Goal: Transaction & Acquisition: Book appointment/travel/reservation

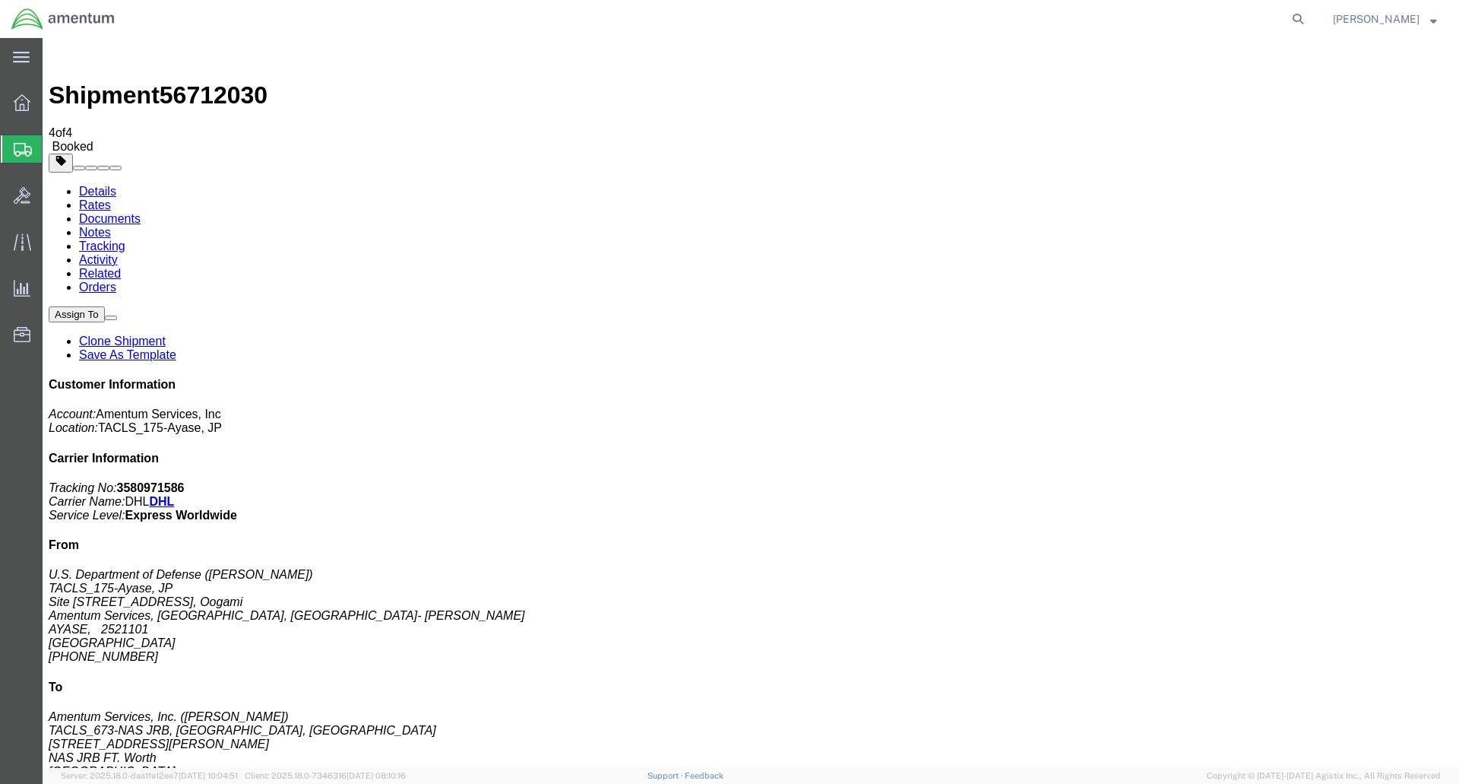
click at [0, 0] on span "Shipment Manager" at bounding box center [0, 0] width 0 height 0
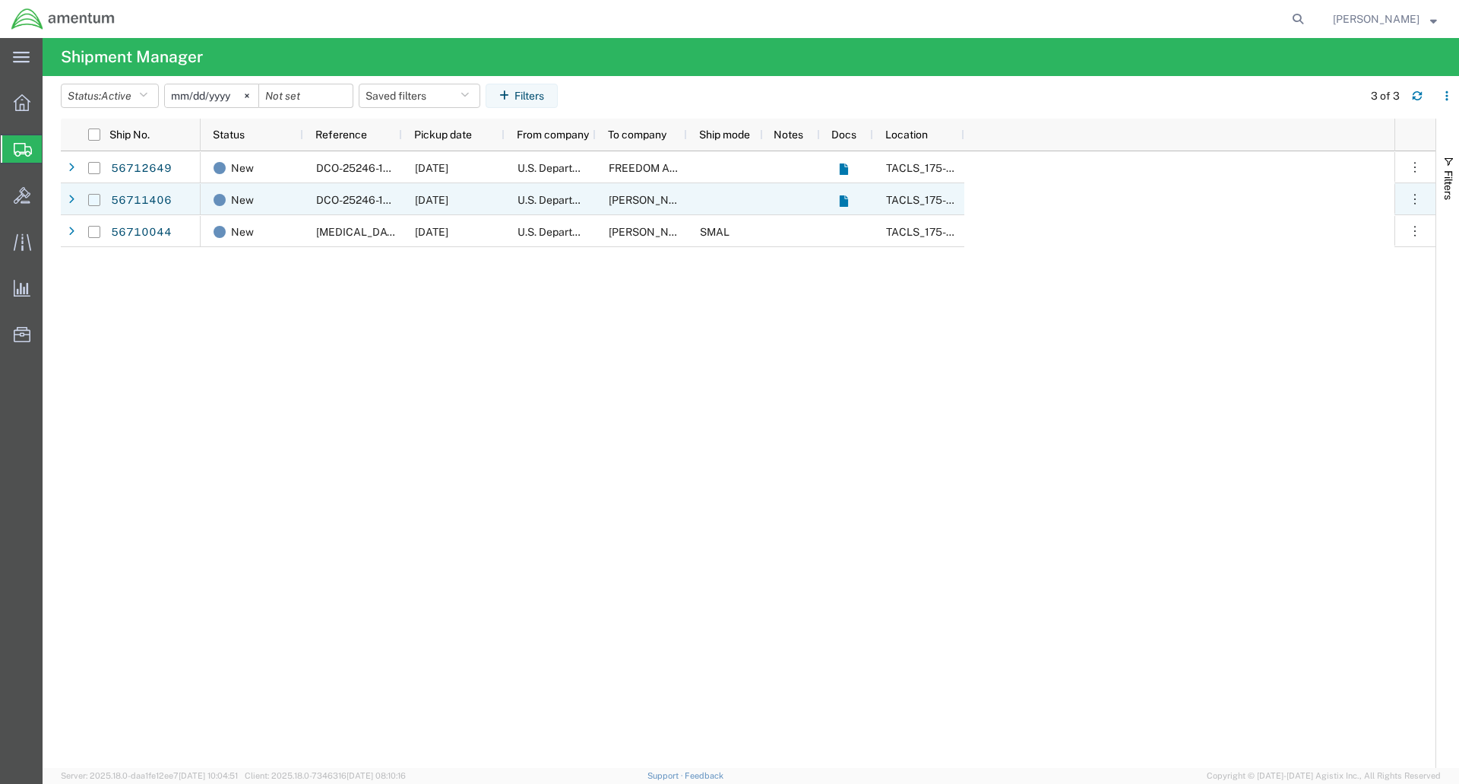
click at [99, 195] on input "Press Space to toggle row selection (unchecked)" at bounding box center [94, 200] width 12 height 12
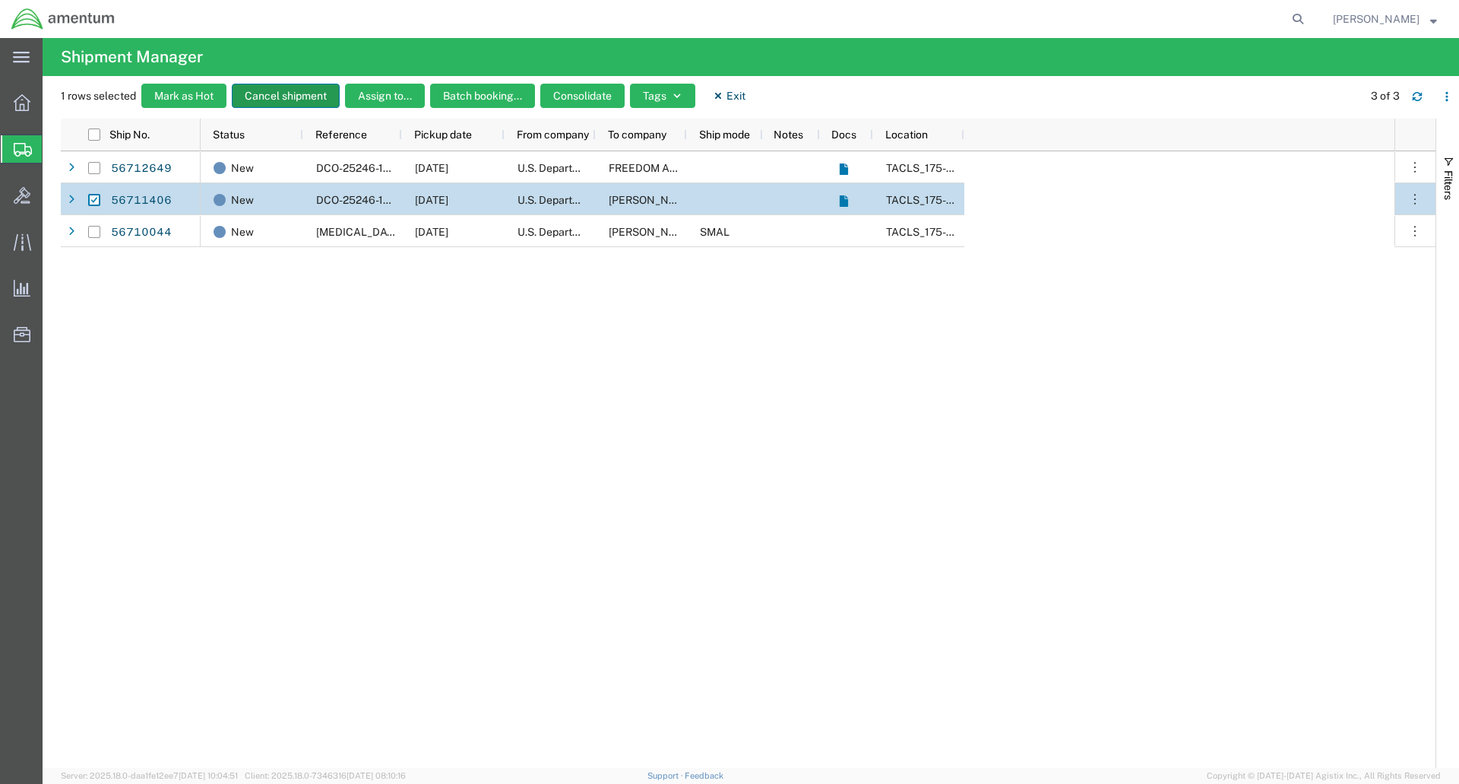
click at [285, 93] on button "Cancel shipment" at bounding box center [286, 96] width 108 height 24
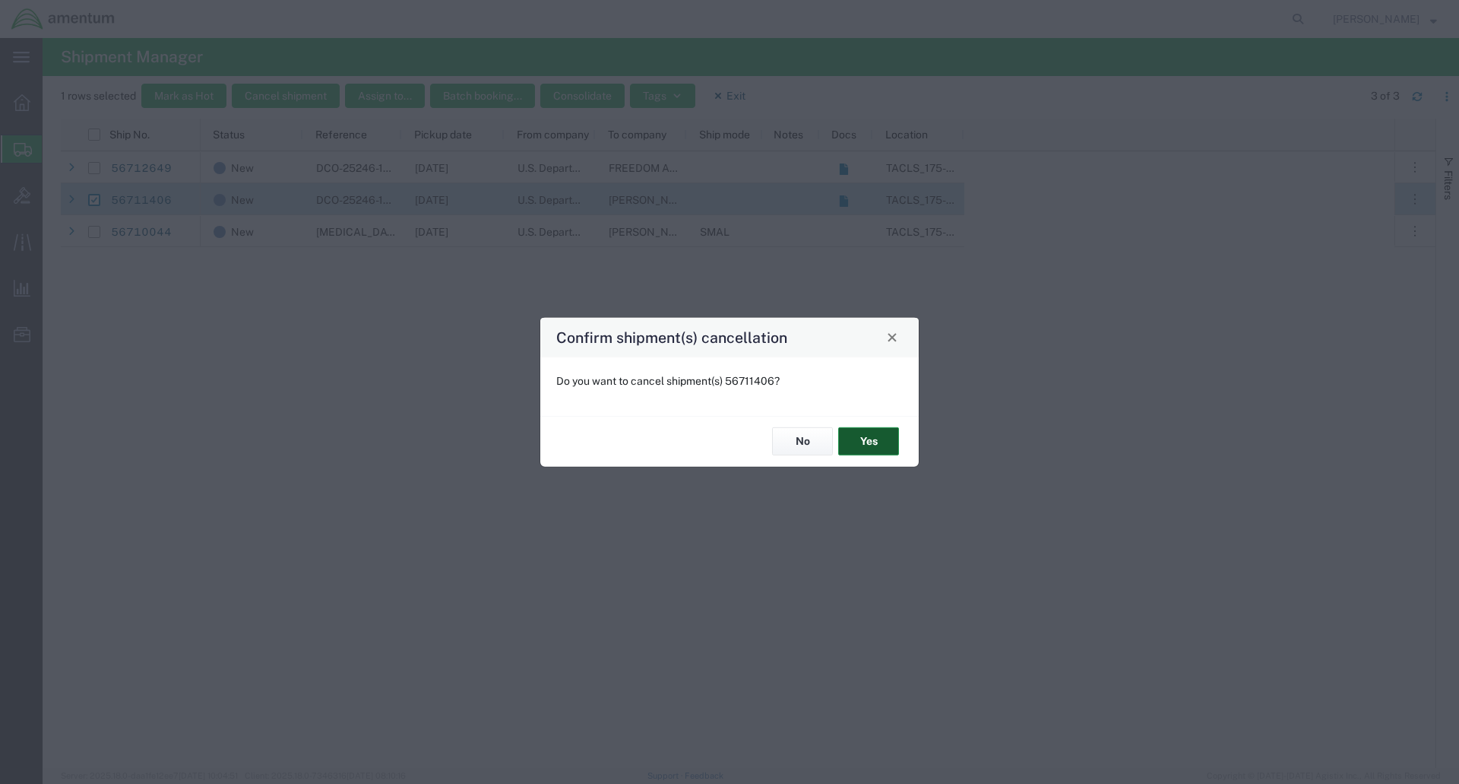
click at [876, 444] on button "Yes" at bounding box center [868, 441] width 61 height 28
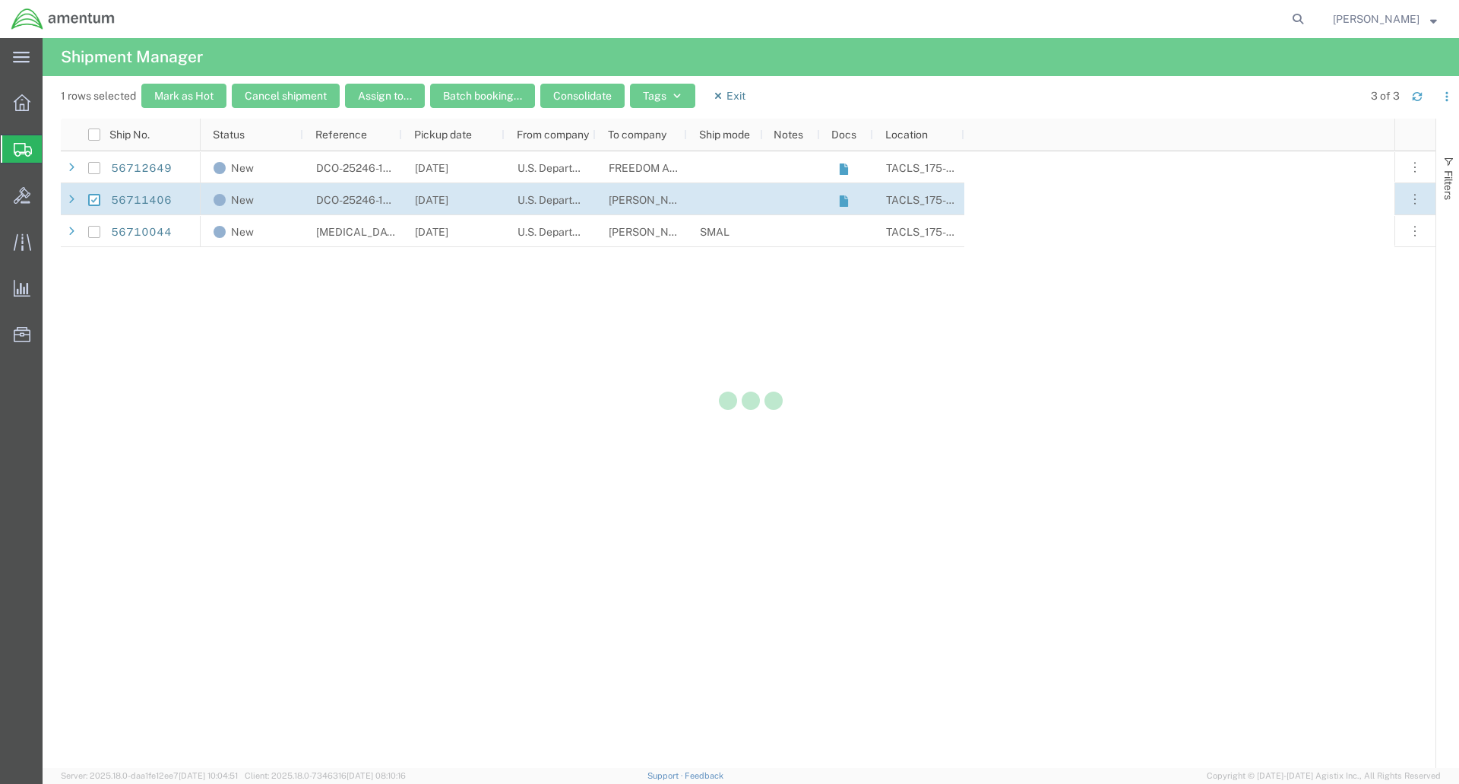
checkbox input "false"
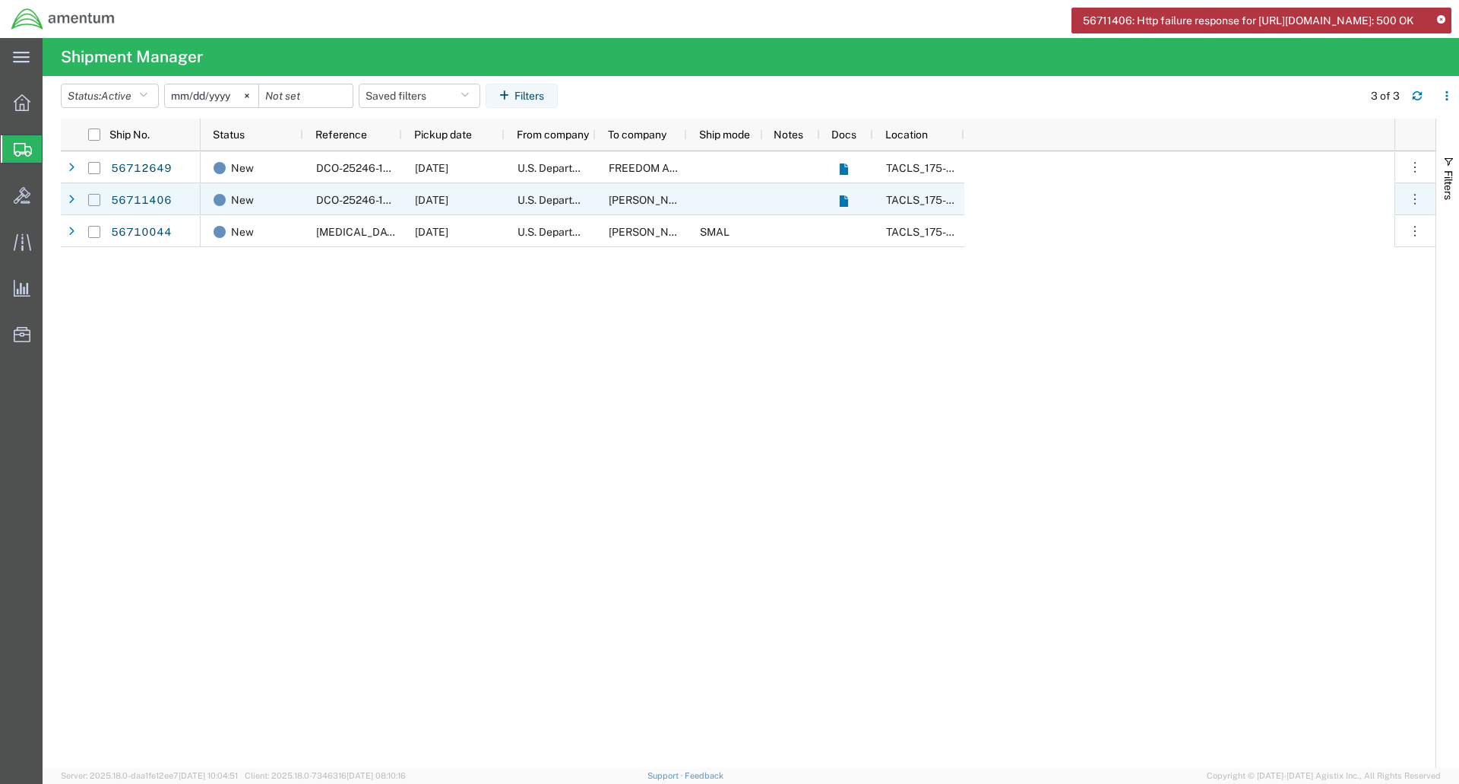
click at [93, 201] on input "Press Space to toggle row selection (unchecked)" at bounding box center [94, 200] width 12 height 12
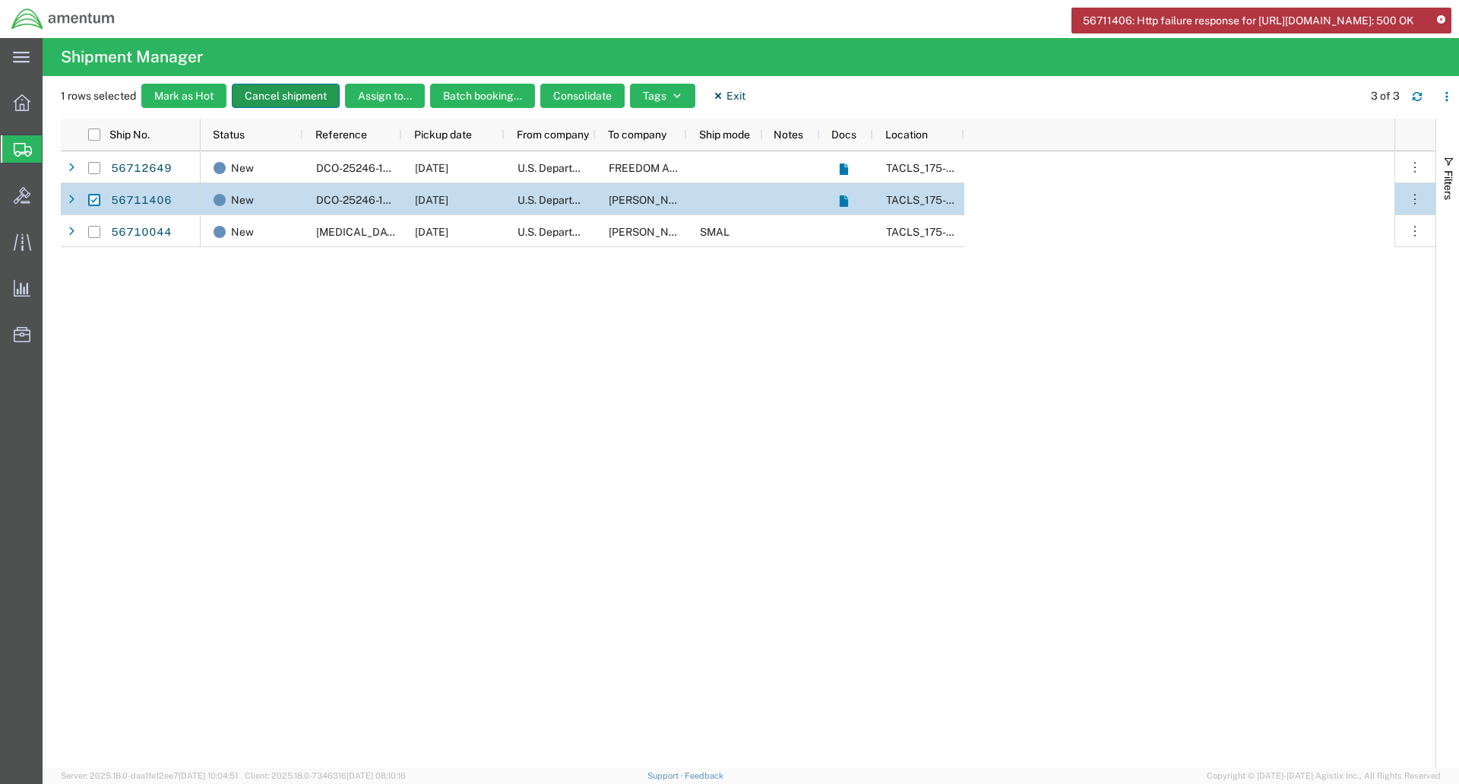
click at [307, 99] on button "Cancel shipment" at bounding box center [286, 96] width 108 height 24
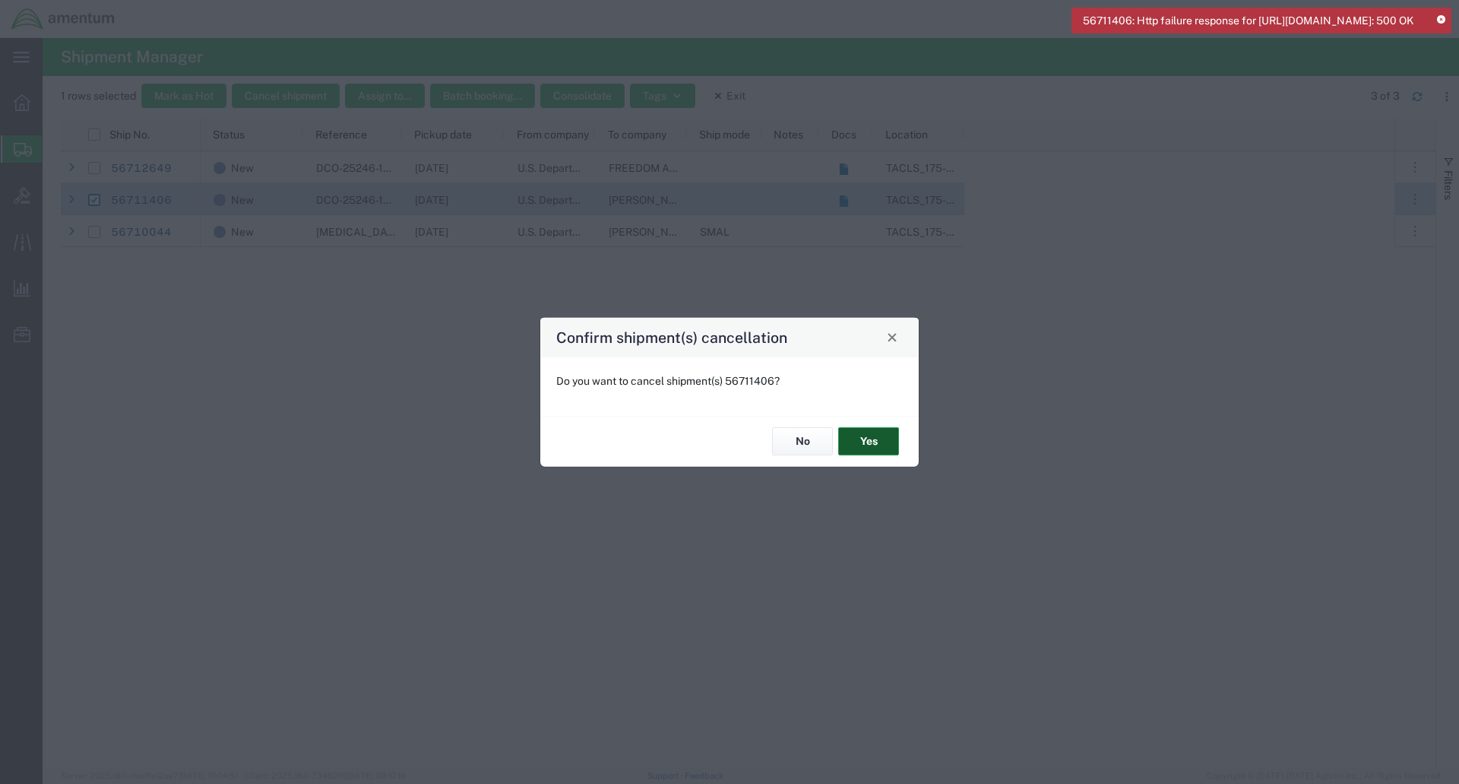
click at [874, 438] on button "Yes" at bounding box center [868, 441] width 61 height 28
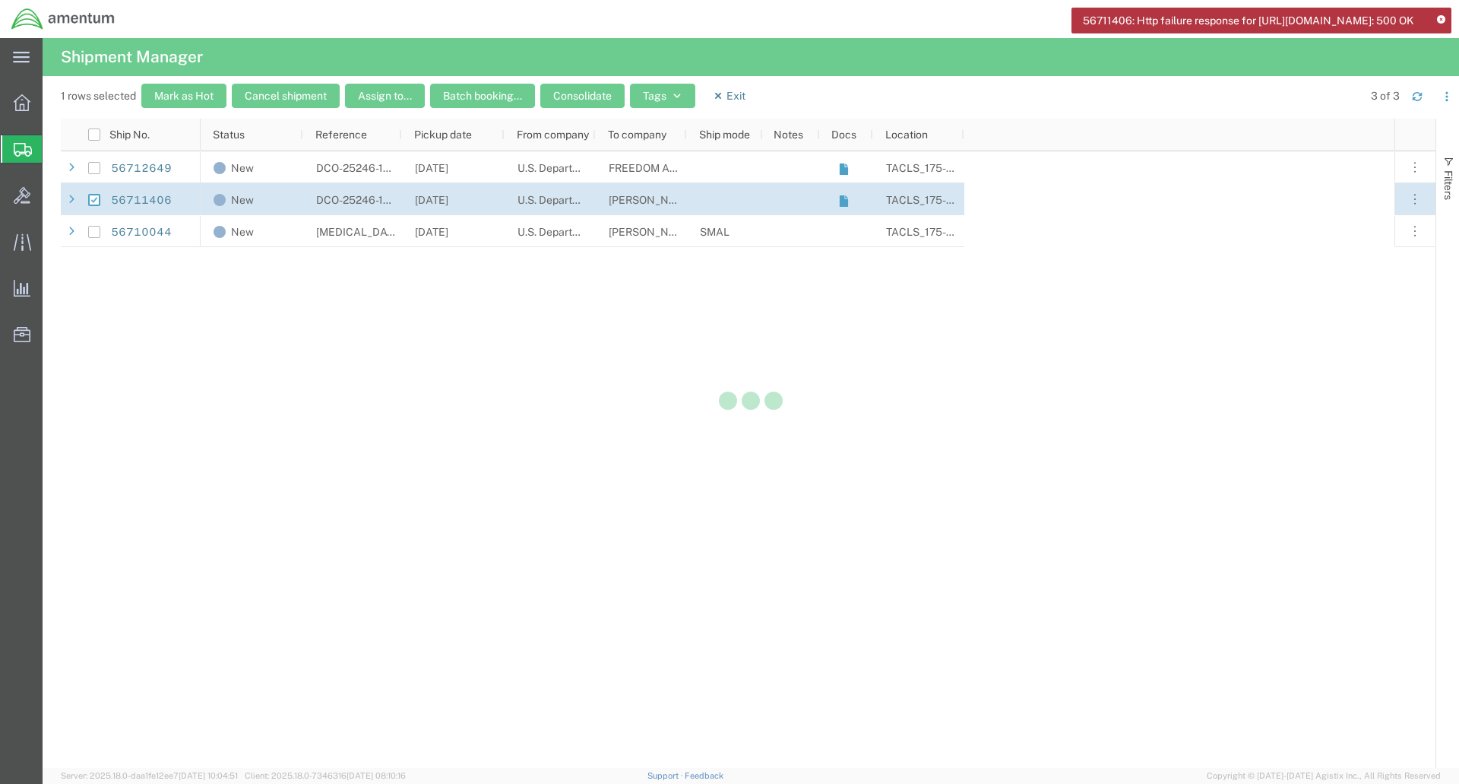
checkbox input "false"
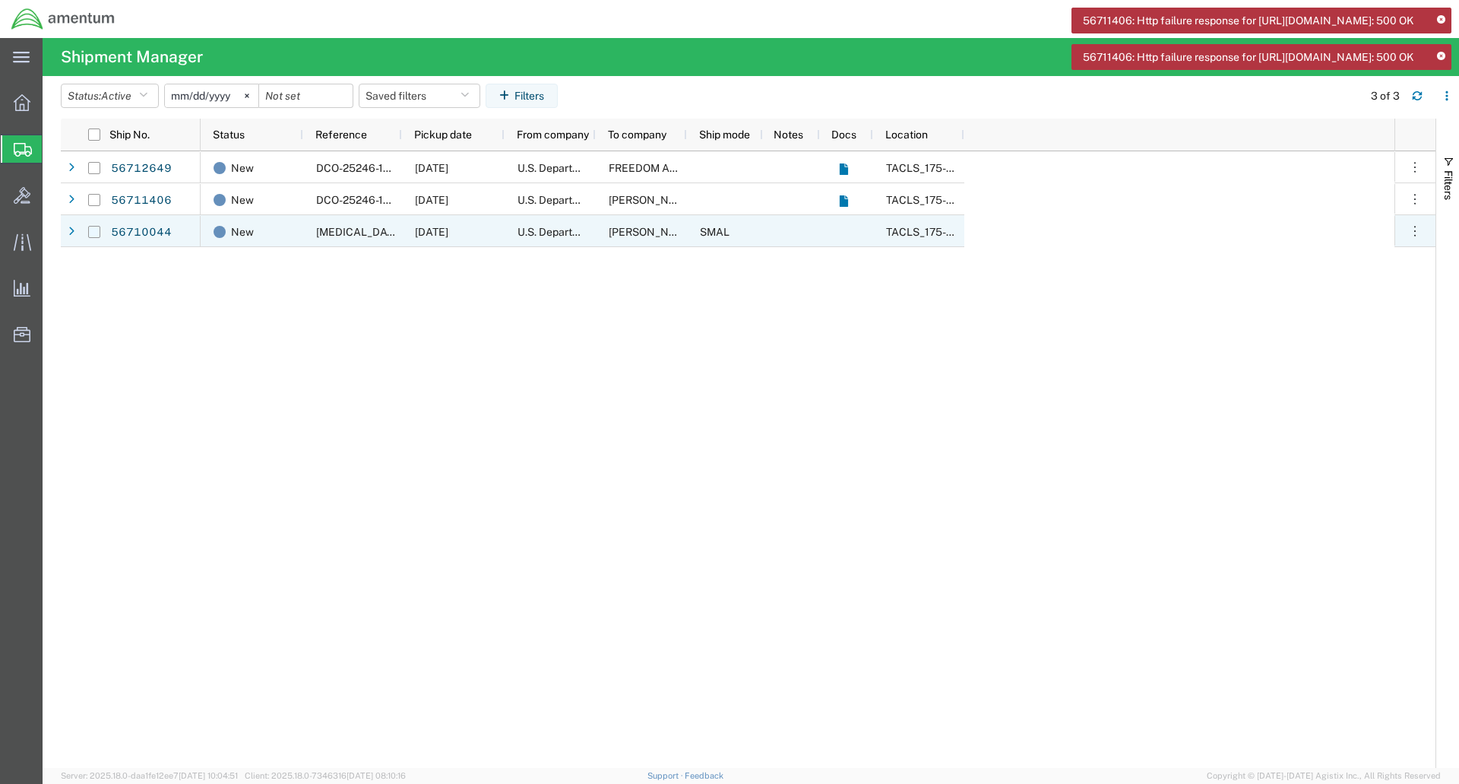
click at [93, 232] on input "Press Space to toggle row selection (unchecked)" at bounding box center [94, 232] width 12 height 12
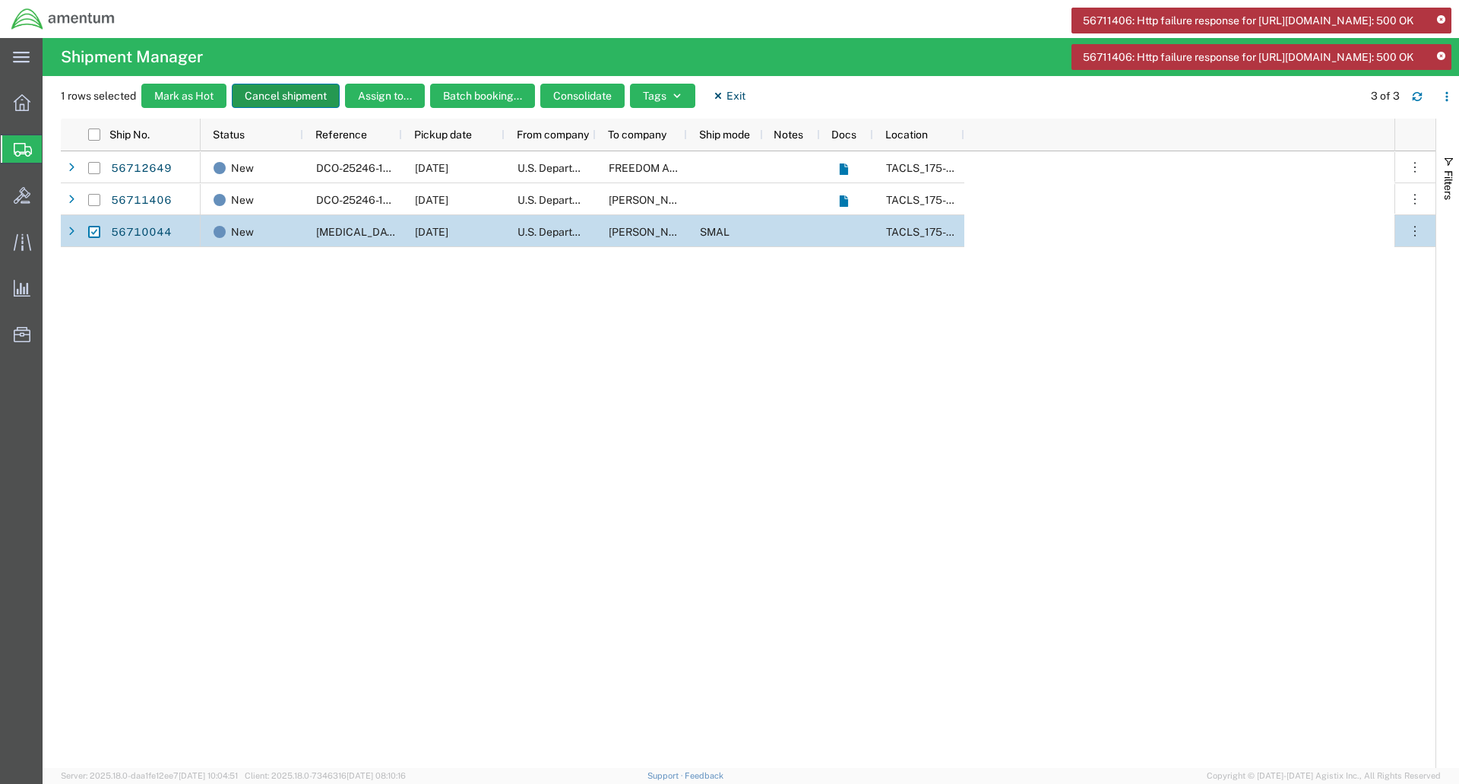
click at [280, 94] on button "Cancel shipment" at bounding box center [286, 96] width 108 height 24
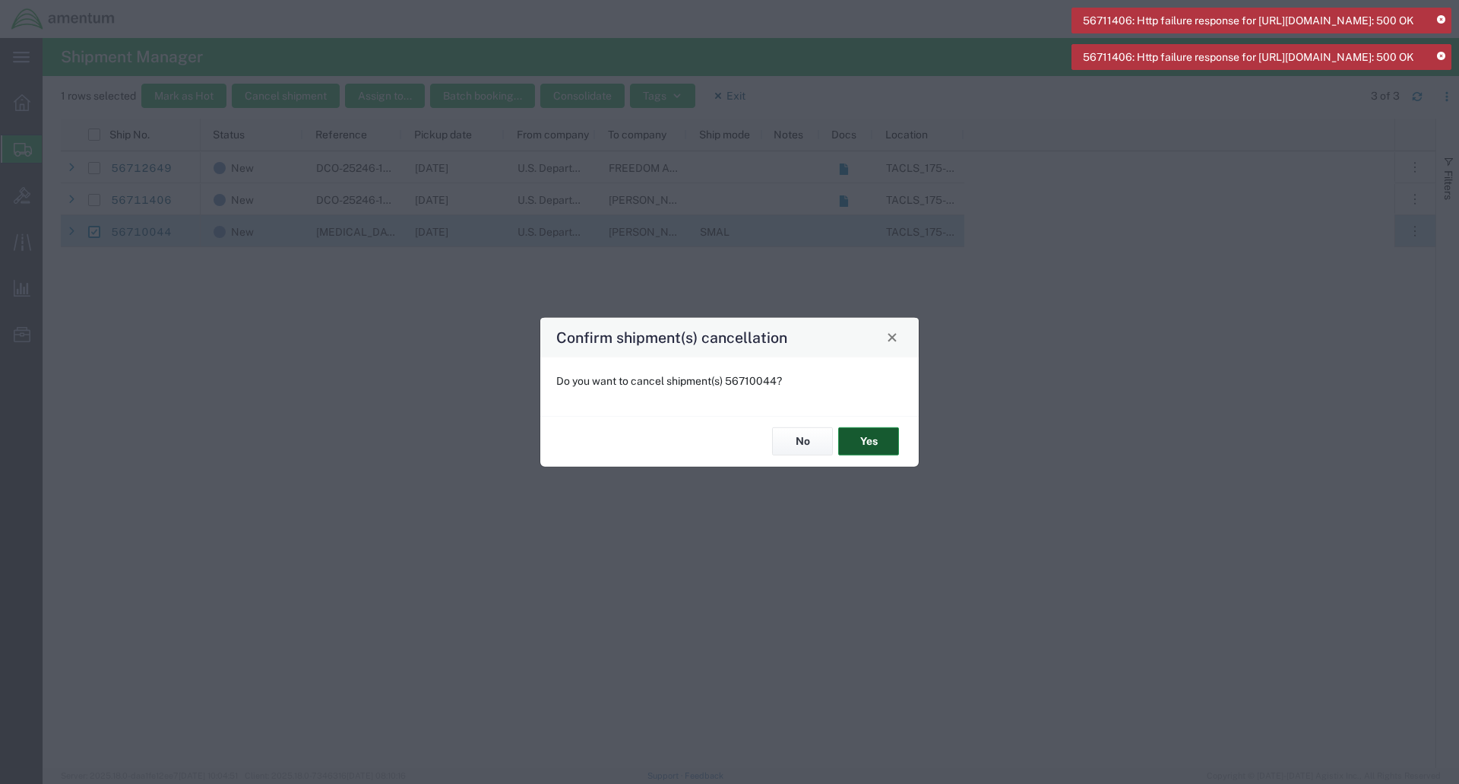
click at [869, 437] on button "Yes" at bounding box center [868, 441] width 61 height 28
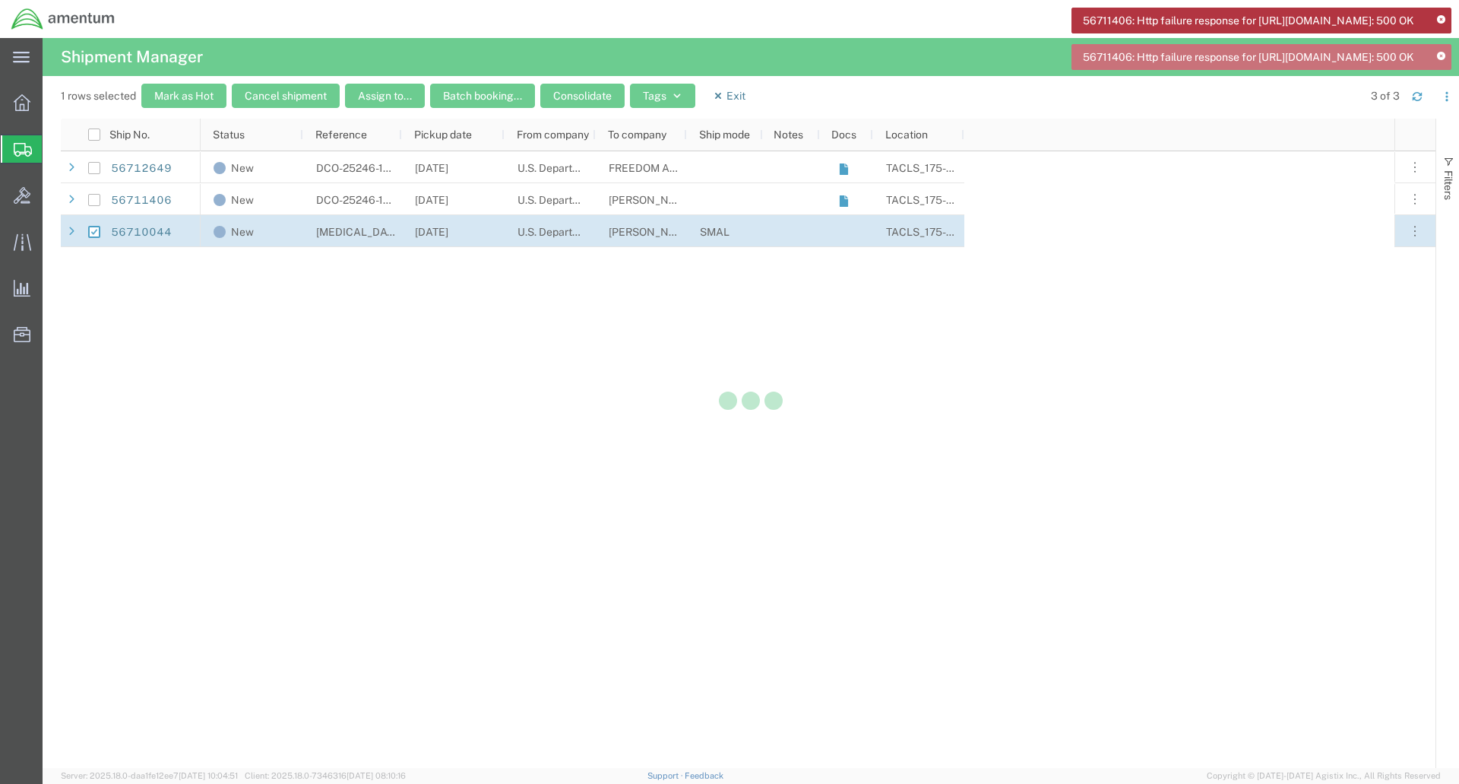
checkbox input "false"
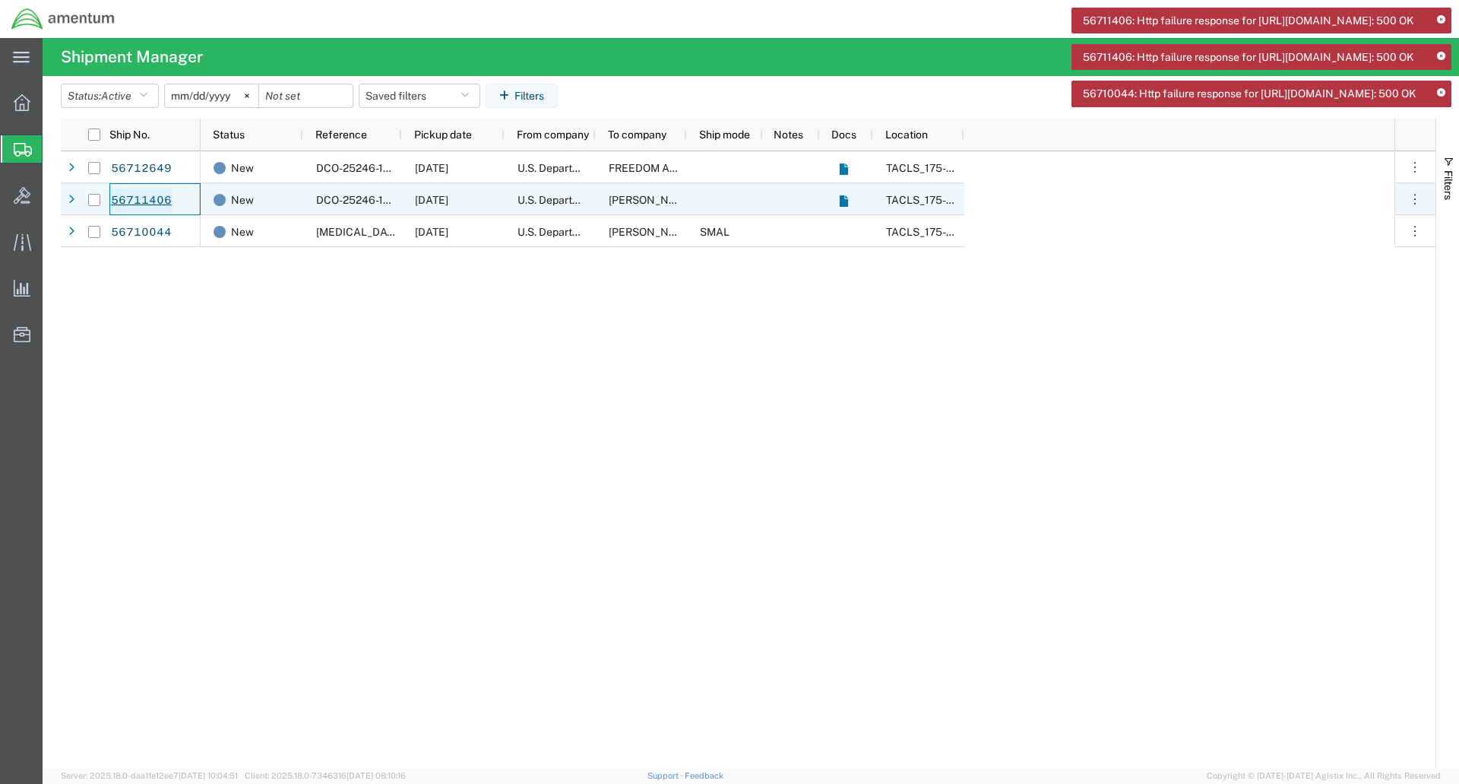
drag, startPoint x: 150, startPoint y: 200, endPoint x: 141, endPoint y: 204, distance: 10.6
click at [141, 204] on link "56711406" at bounding box center [141, 200] width 62 height 24
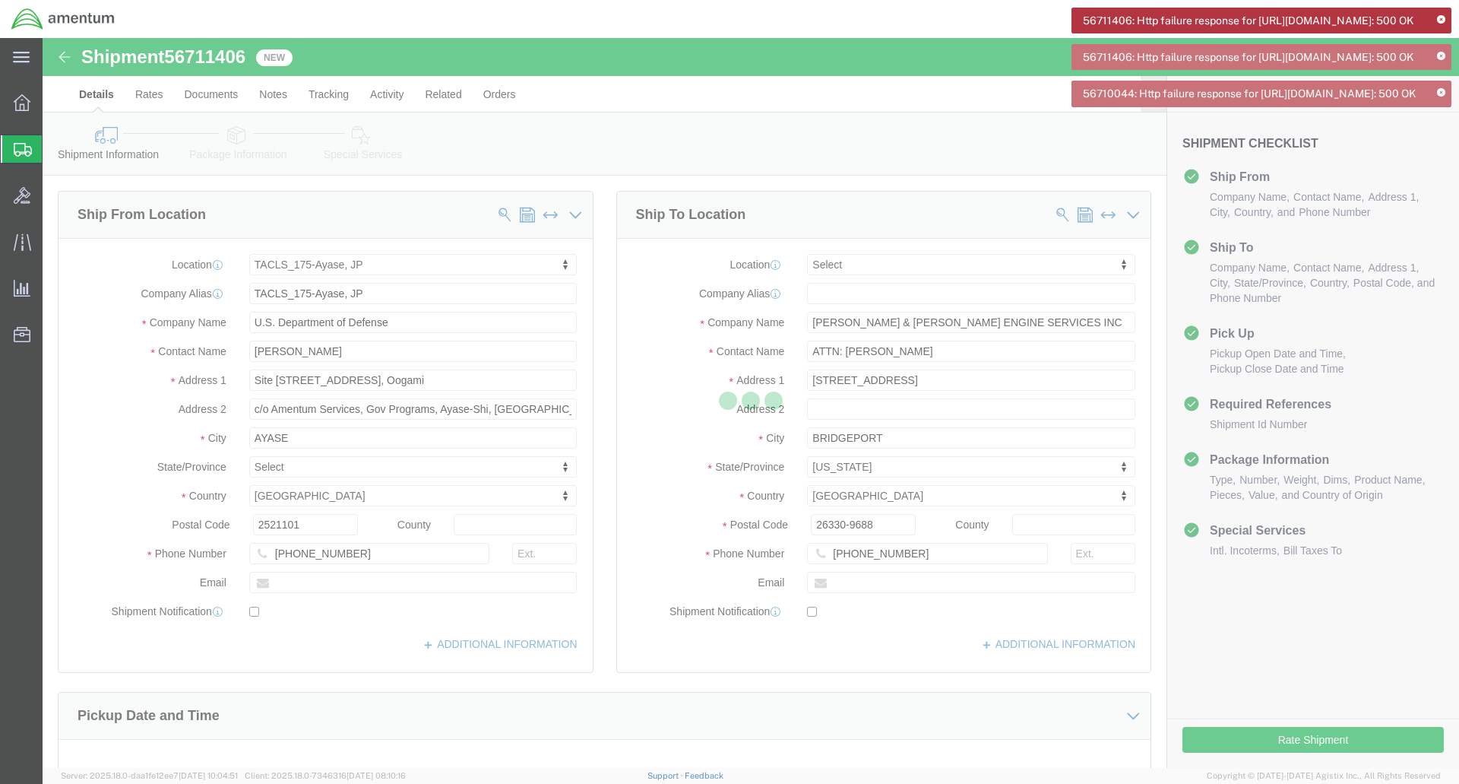
select select "60371"
select select
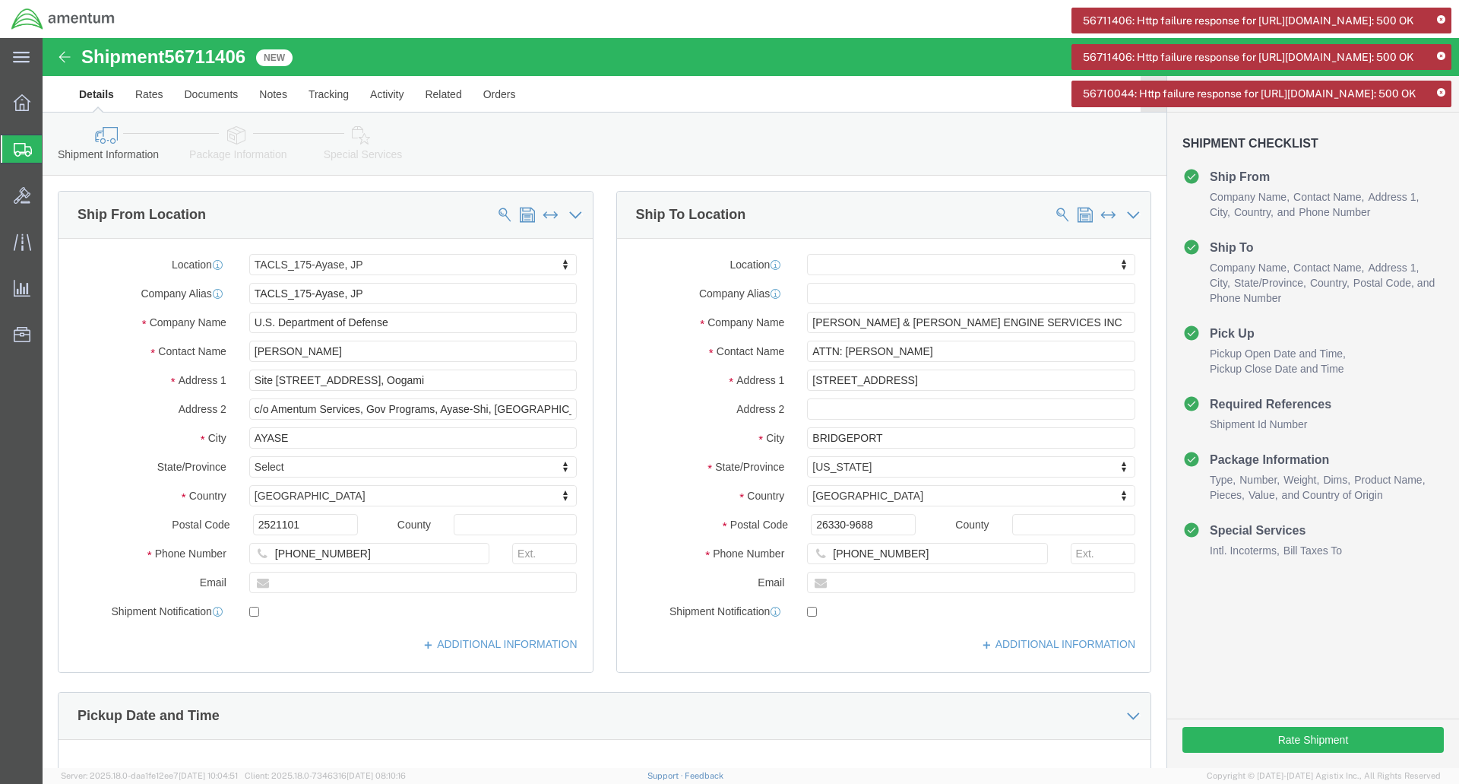
click at [1443, 97] on icon at bounding box center [1441, 93] width 8 height 8
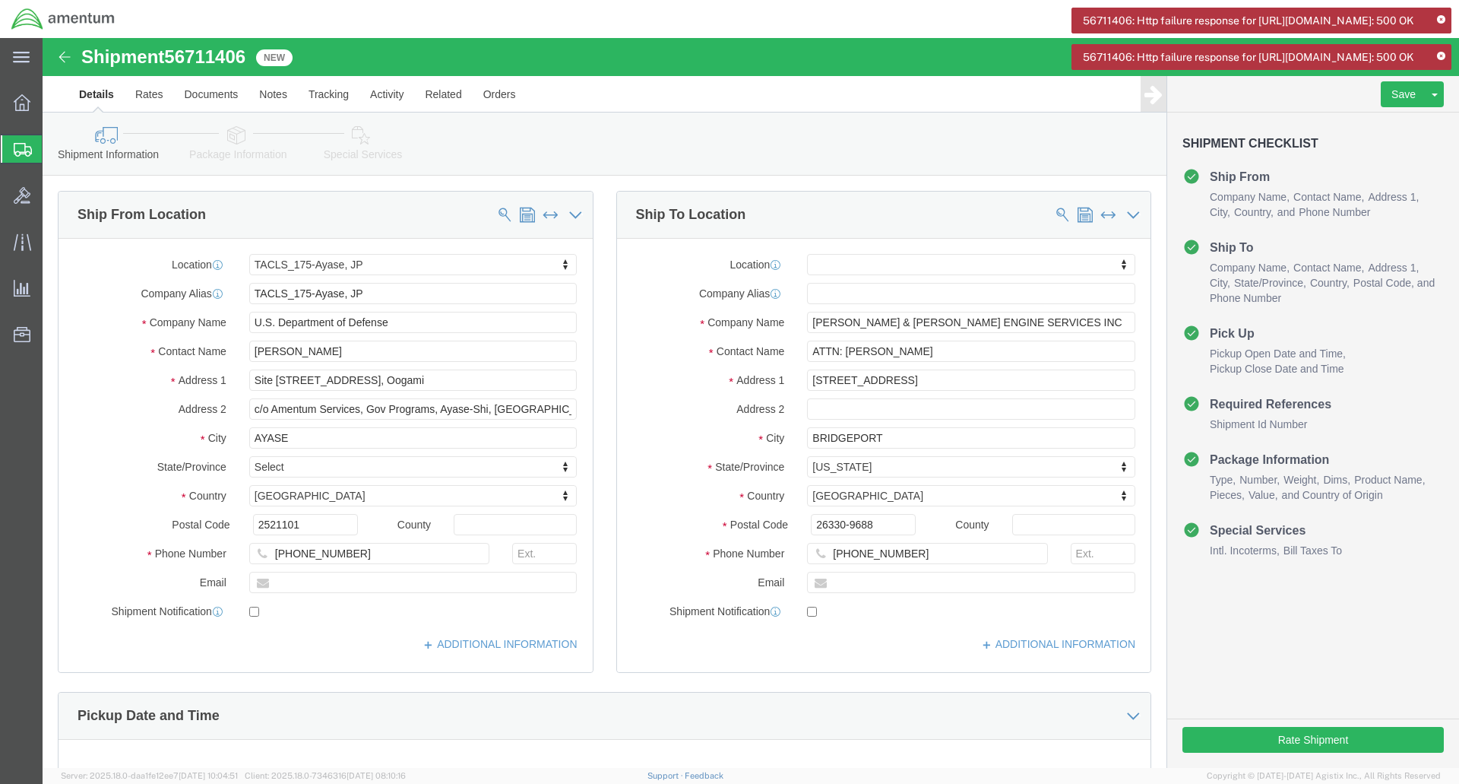
click at [1439, 61] on icon at bounding box center [1441, 56] width 8 height 8
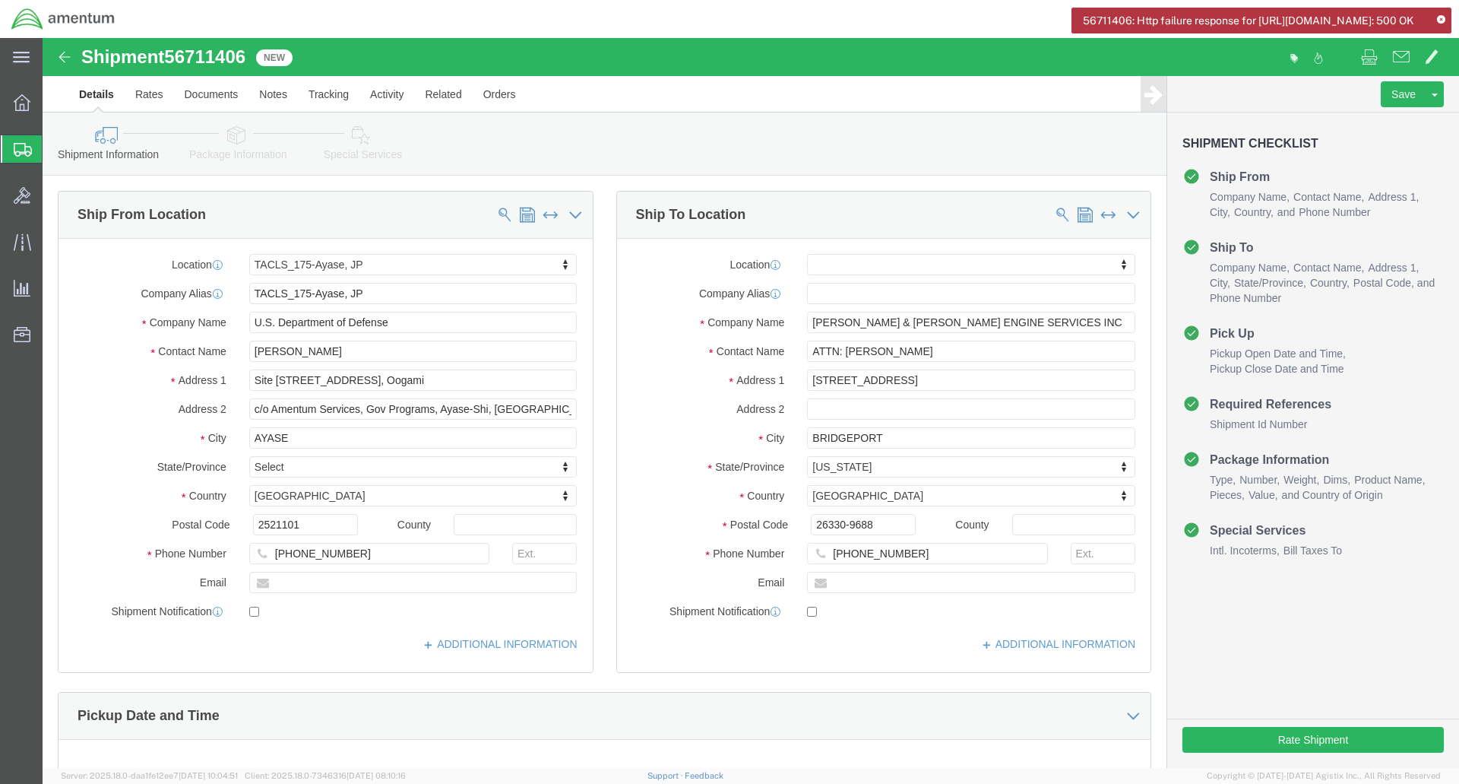
click at [1442, 19] on icon at bounding box center [1441, 20] width 8 height 8
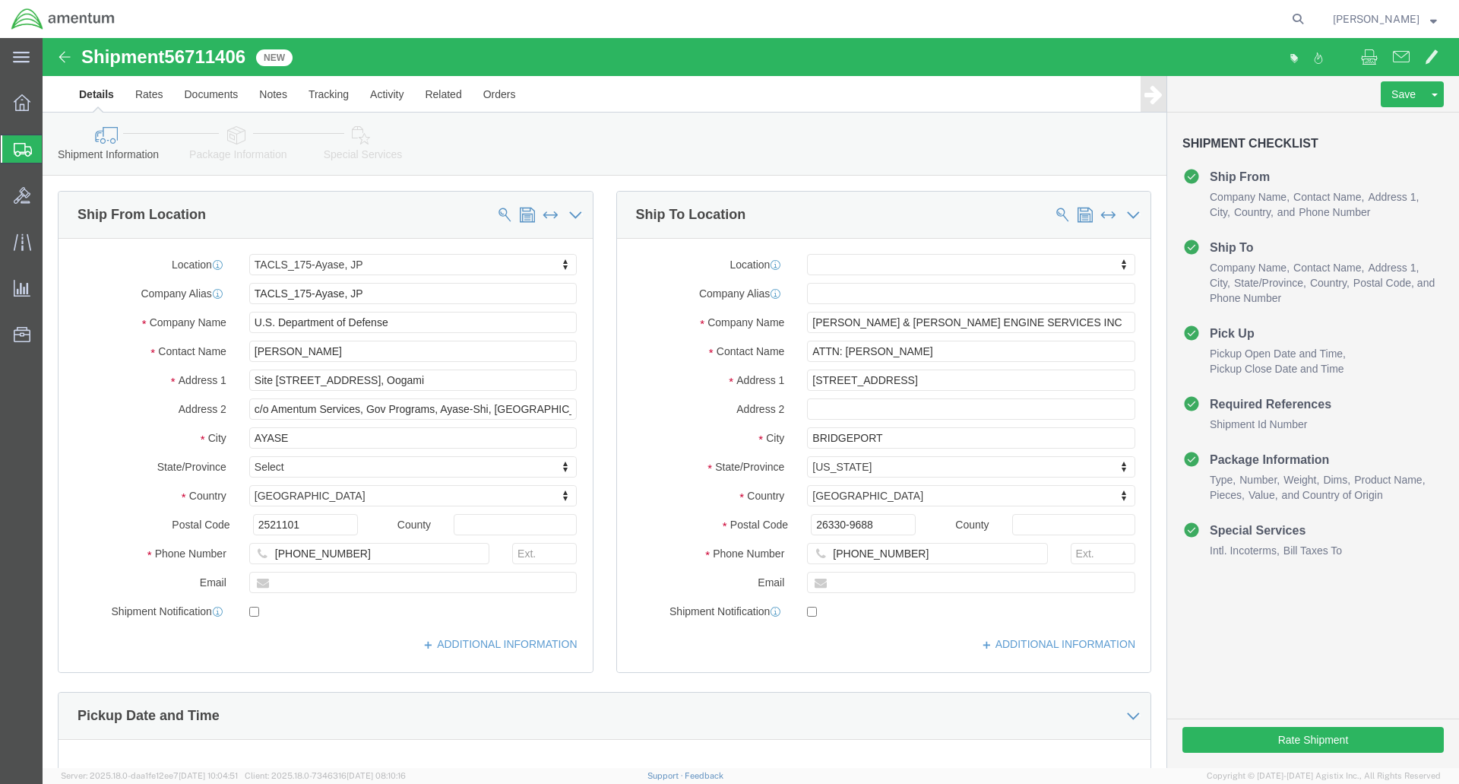
click at [0, 0] on span "Shipment Manager" at bounding box center [0, 0] width 0 height 0
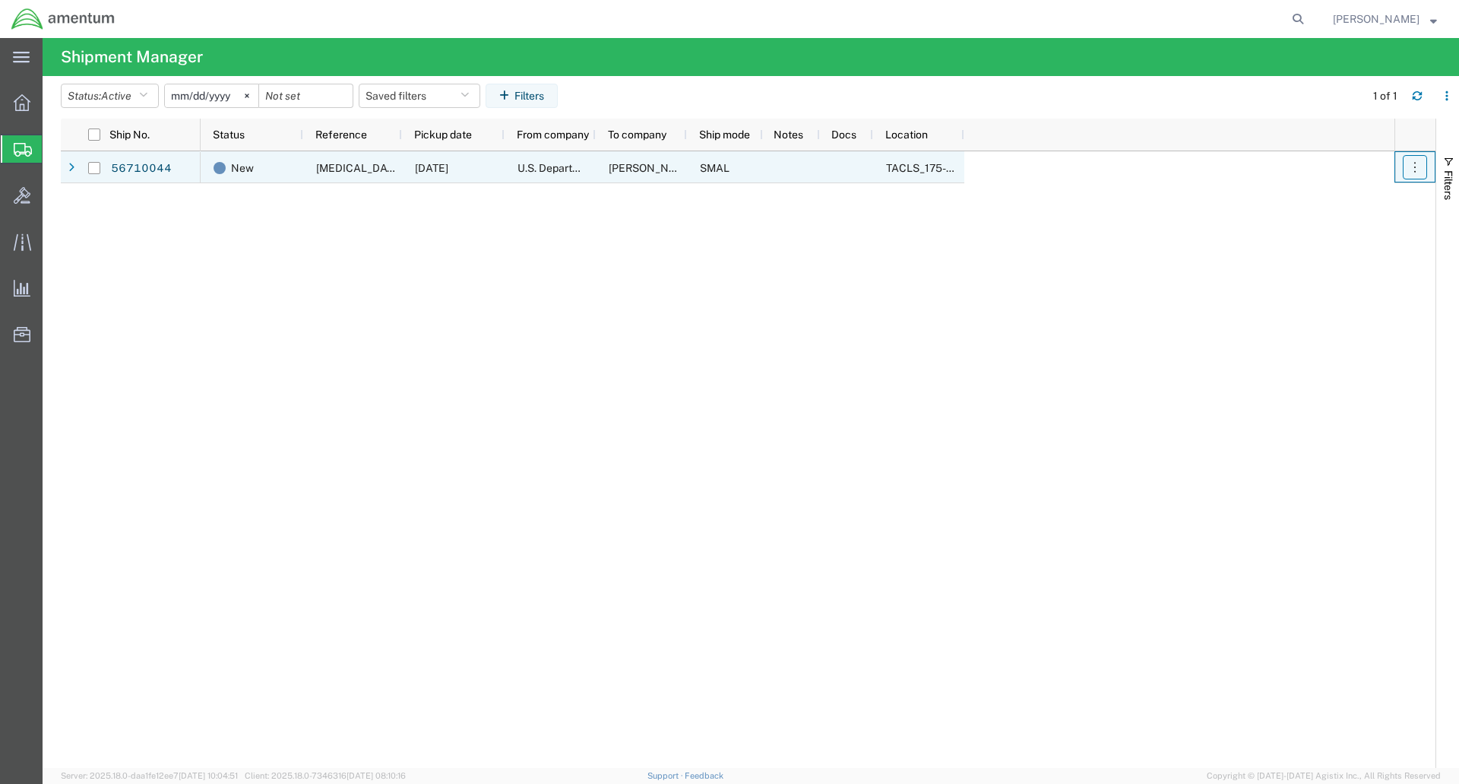
click at [1408, 163] on icon "button" at bounding box center [1415, 167] width 15 height 15
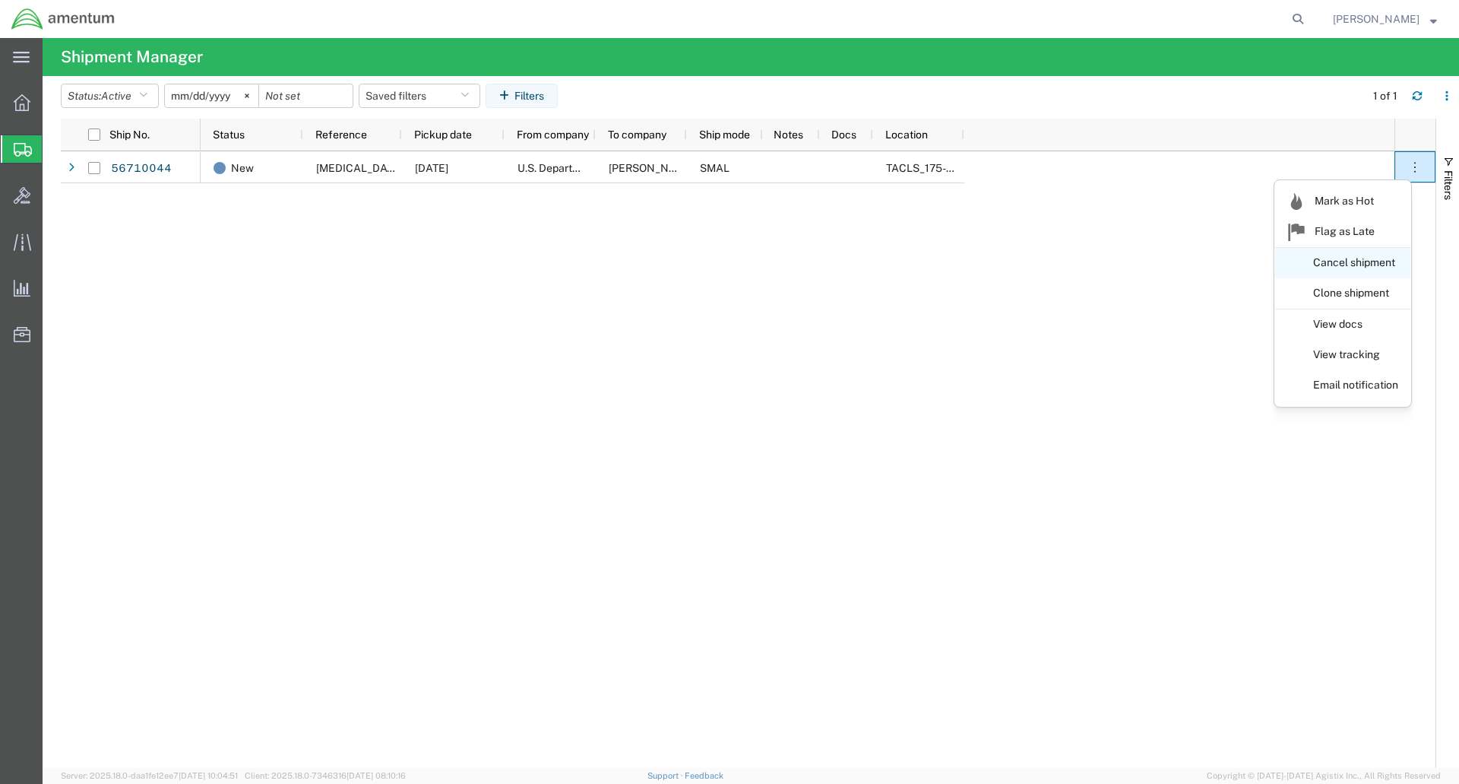
click at [1373, 260] on link "Cancel shipment" at bounding box center [1342, 262] width 135 height 27
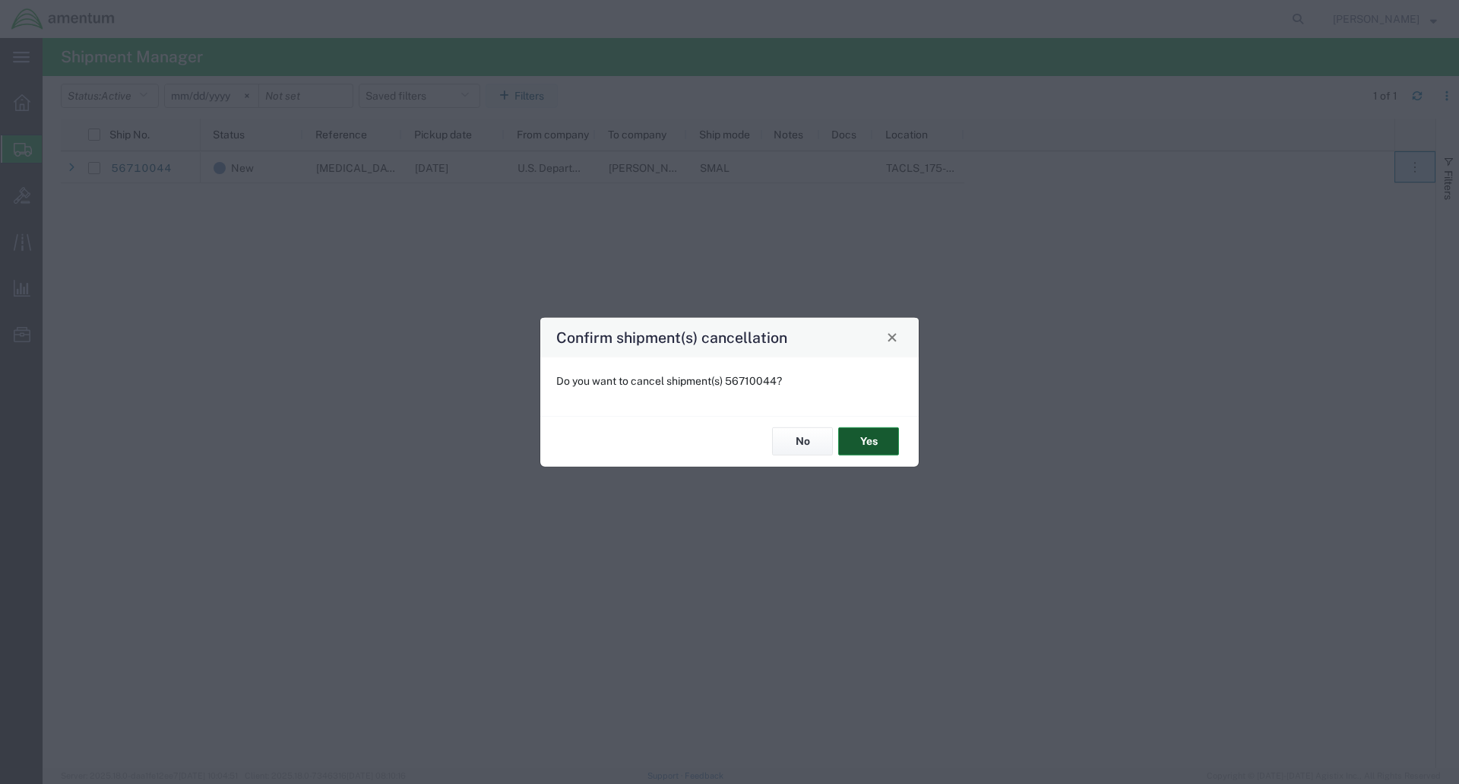
click at [869, 442] on button "Yes" at bounding box center [868, 441] width 61 height 28
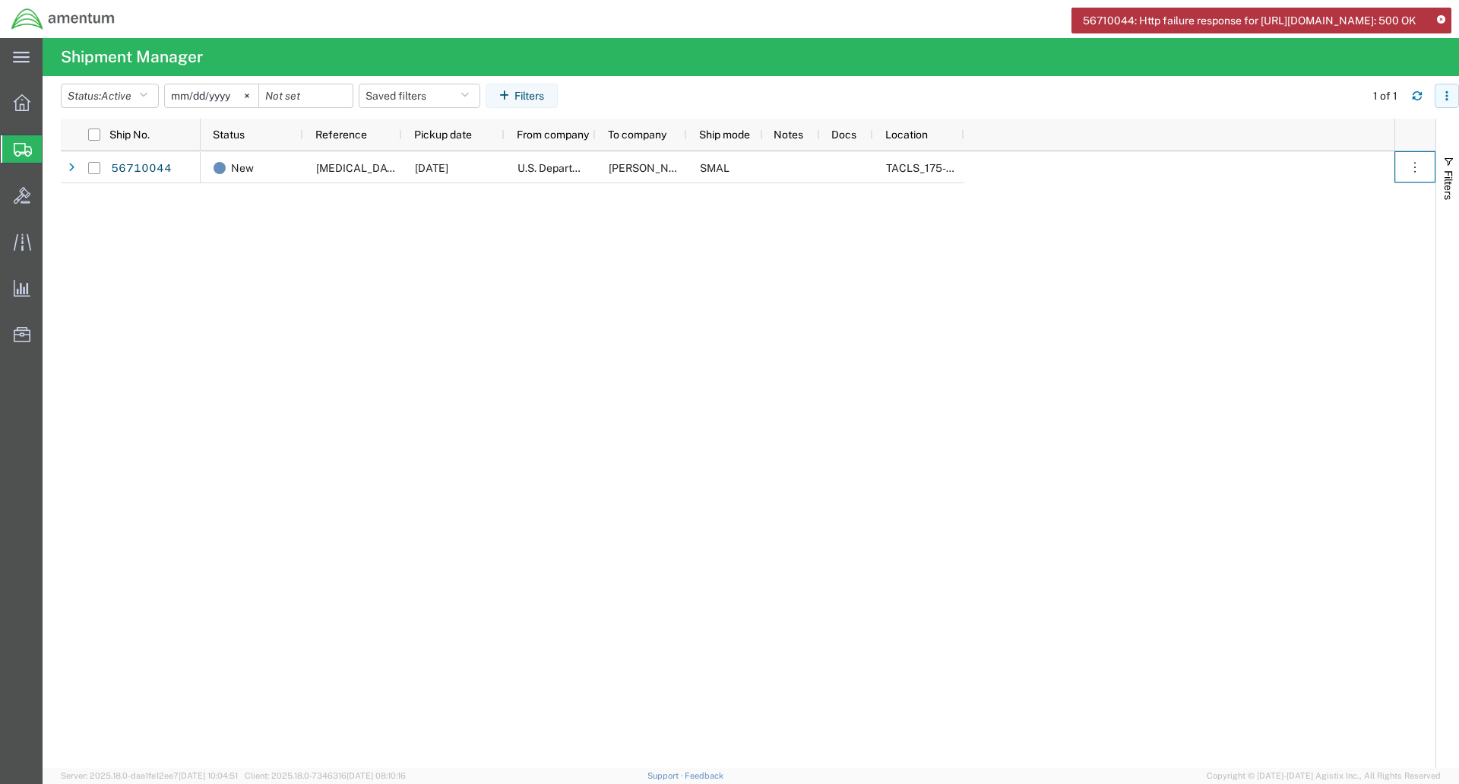
click at [1449, 93] on icon "button" at bounding box center [1447, 95] width 11 height 11
drag, startPoint x: 927, startPoint y: 282, endPoint x: 895, endPoint y: 277, distance: 32.4
click at [925, 283] on div "New [MEDICAL_DATA]-JC0319 - High Press. Turbine & Stator [DATE] U.S. Department…" at bounding box center [798, 459] width 1194 height 616
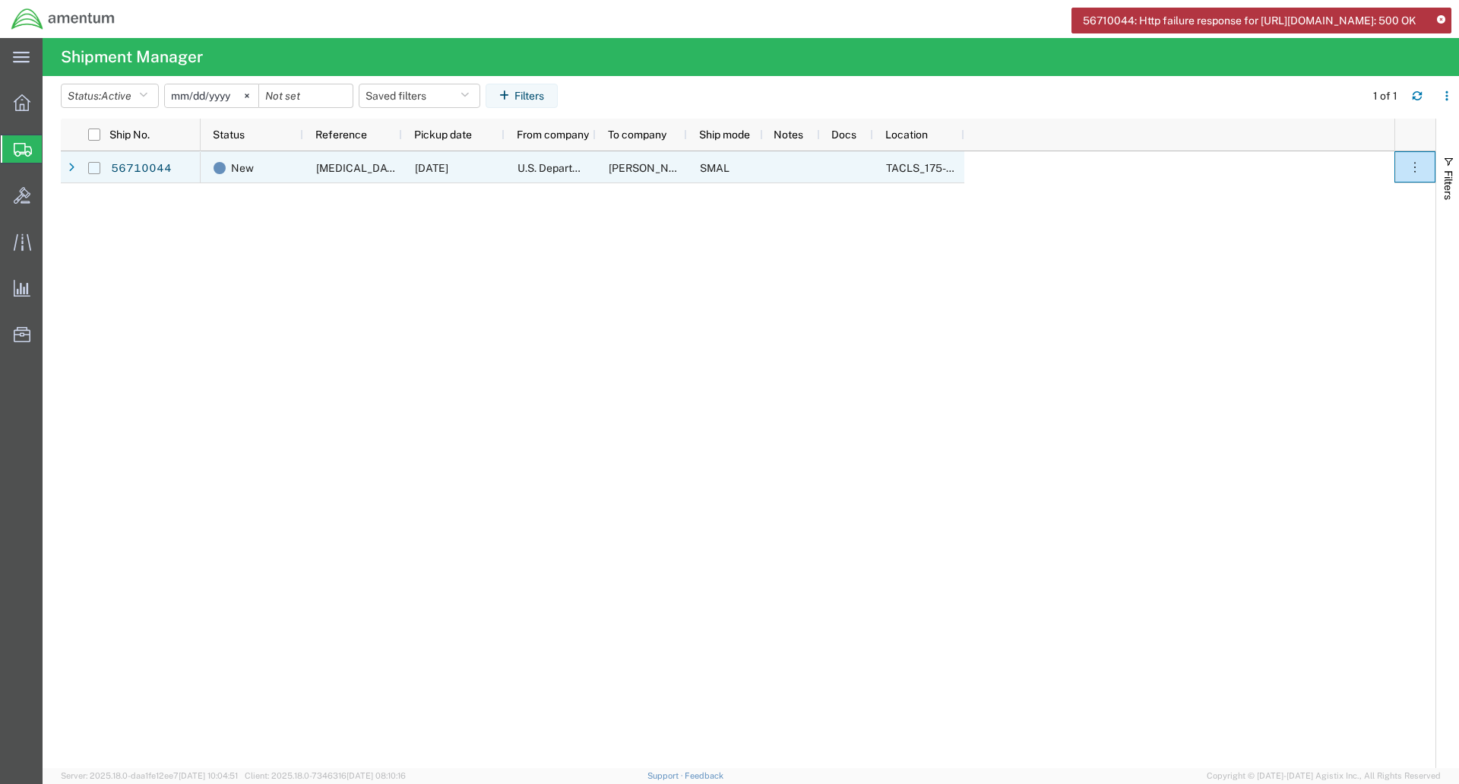
click at [96, 166] on input "Press Space to toggle row selection (unchecked)" at bounding box center [94, 168] width 12 height 12
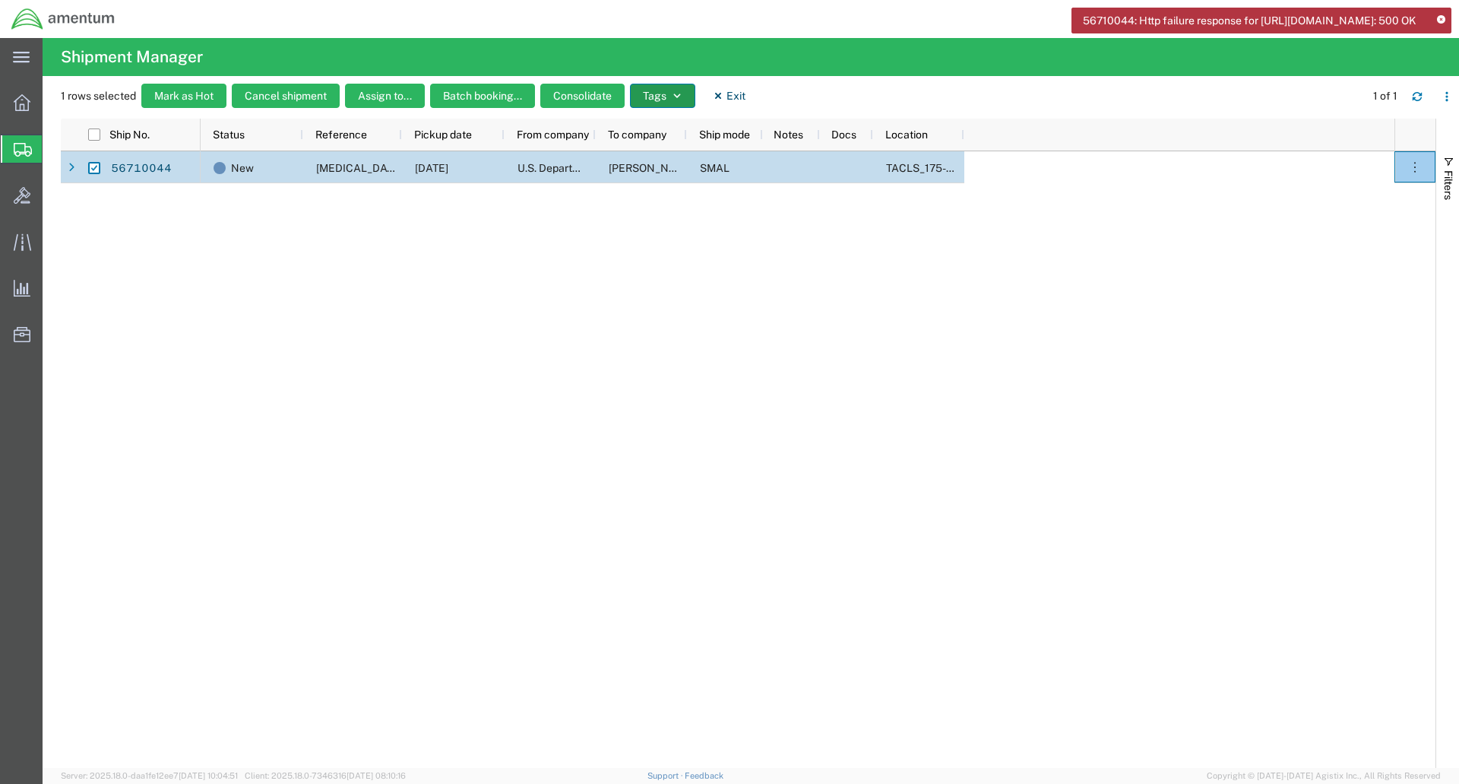
click at [656, 96] on button "Tags" at bounding box center [662, 96] width 65 height 24
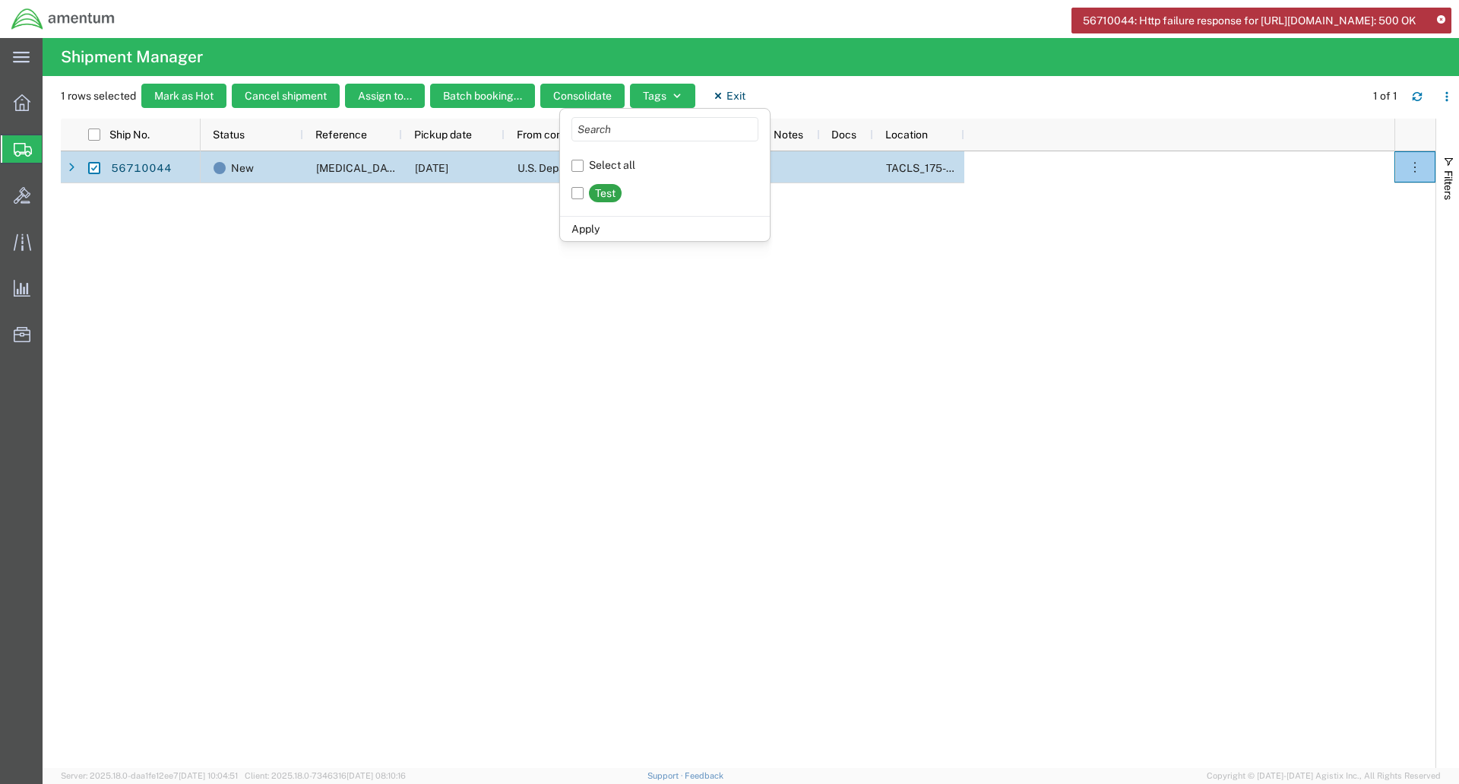
drag, startPoint x: 396, startPoint y: 317, endPoint x: 315, endPoint y: 242, distance: 110.2
click at [394, 316] on div "New [MEDICAL_DATA]-JC0319 - High Press. Turbine & Stator [DATE] U.S. Department…" at bounding box center [798, 459] width 1194 height 616
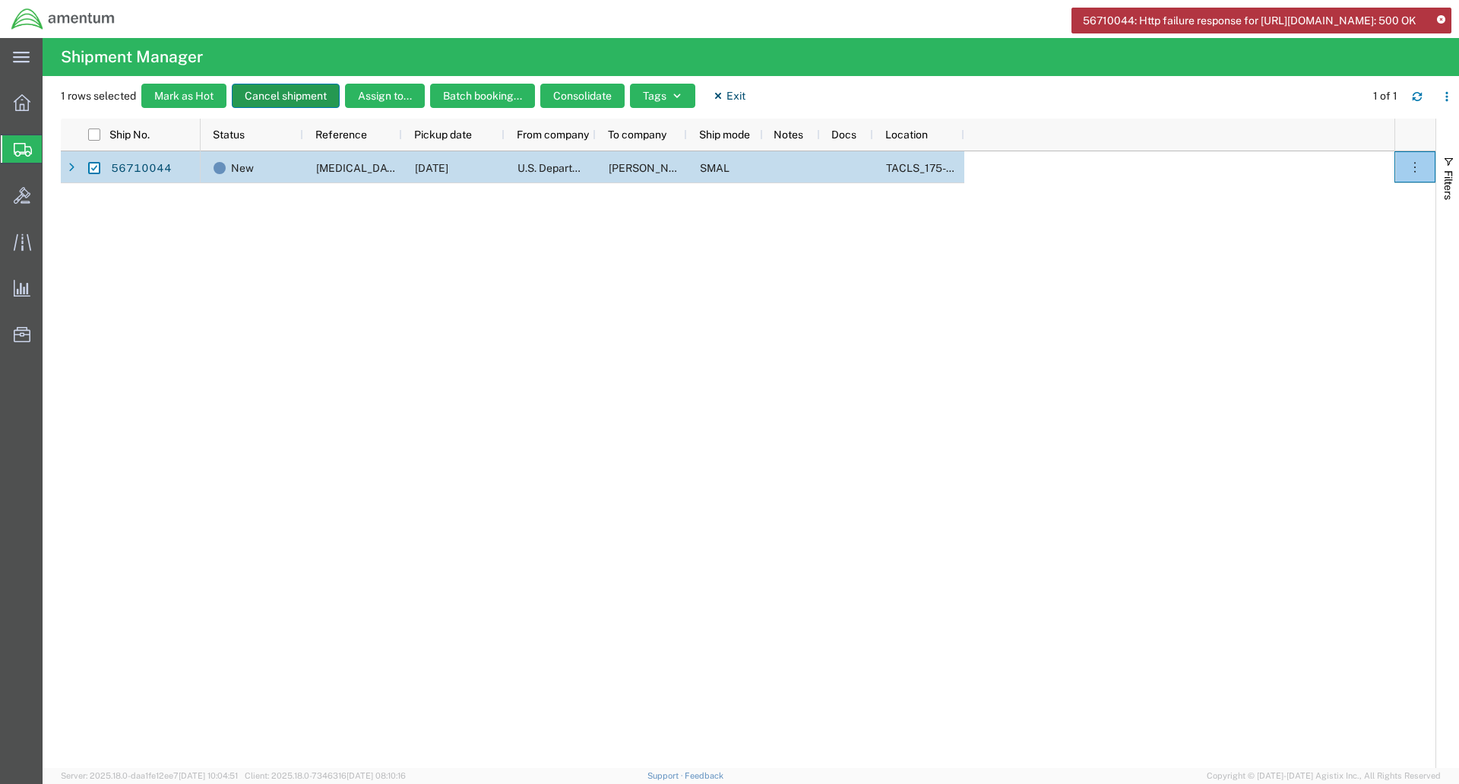
click at [277, 93] on button "Cancel shipment" at bounding box center [286, 96] width 108 height 24
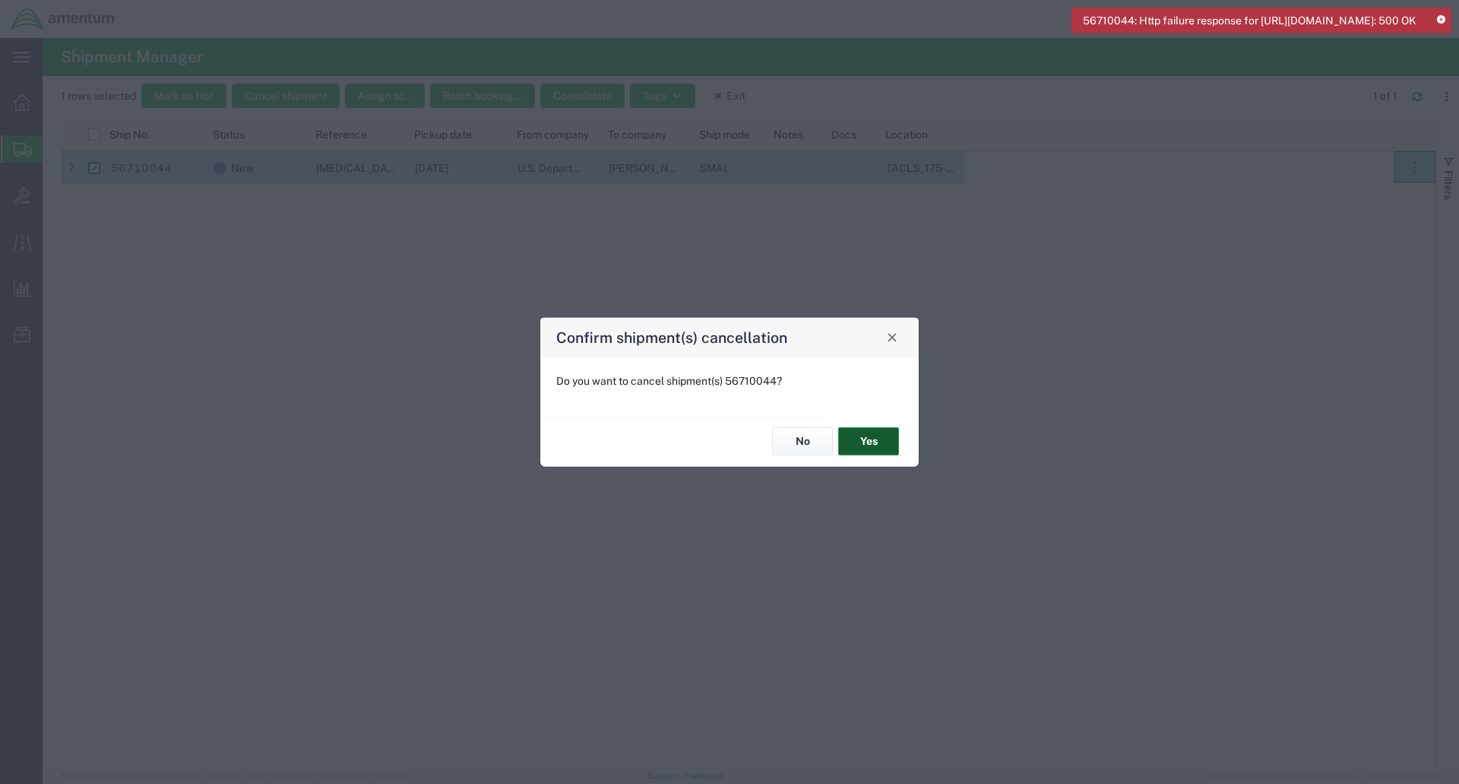
click at [857, 445] on button "Yes" at bounding box center [868, 441] width 61 height 28
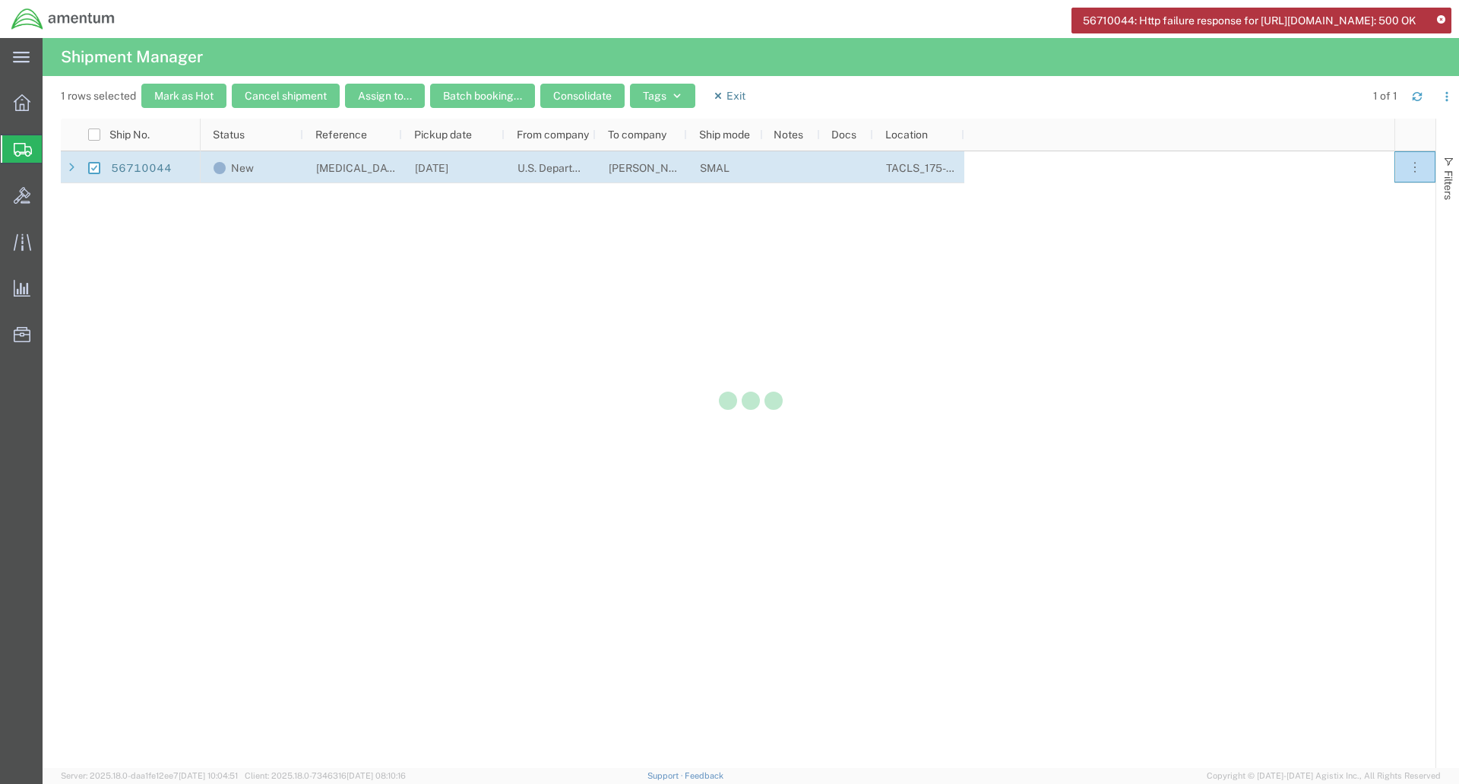
checkbox input "false"
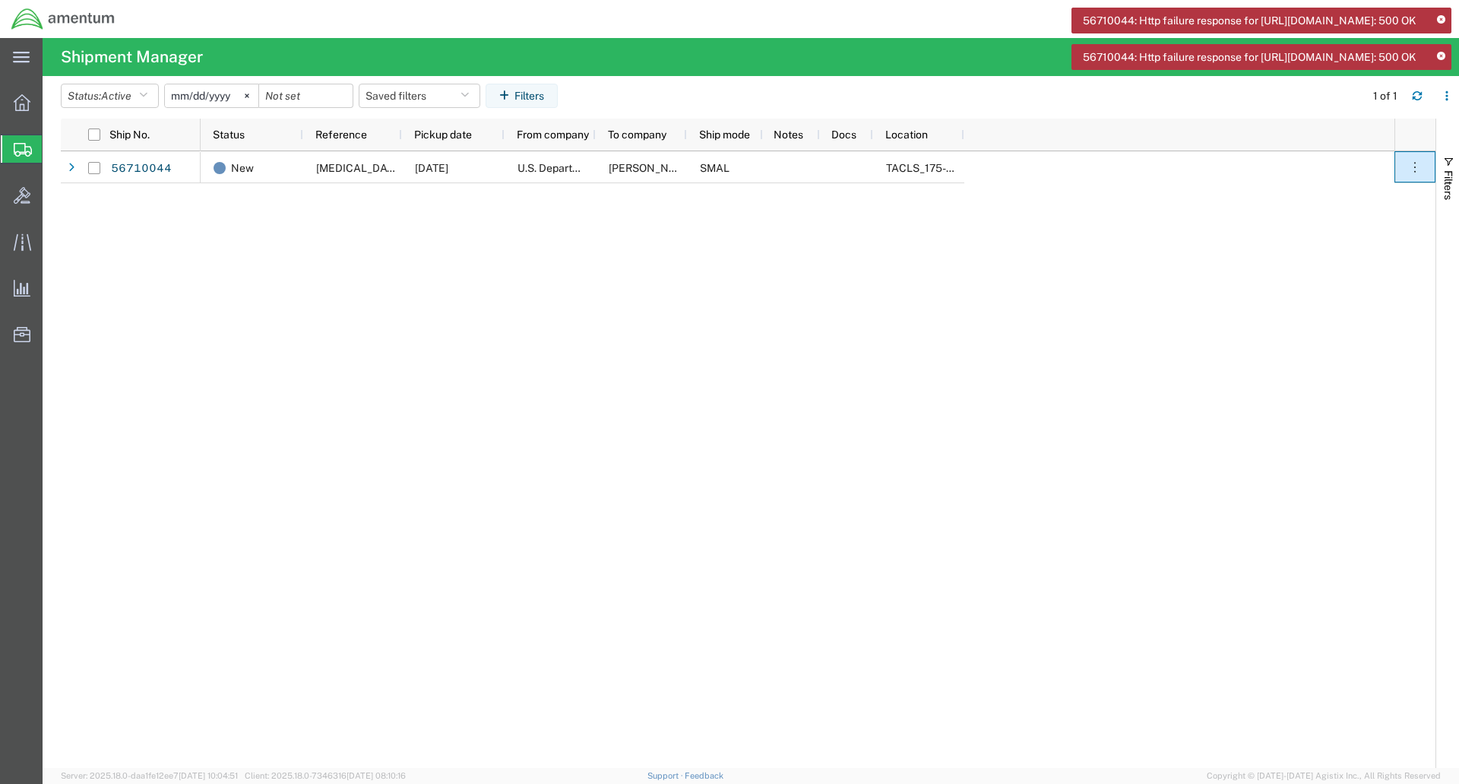
click at [21, 122] on ul "Overview Shipments Shipment Manager Create Shipment Create from Template Estima…" at bounding box center [21, 226] width 43 height 278
click at [1440, 61] on icon at bounding box center [1441, 56] width 8 height 8
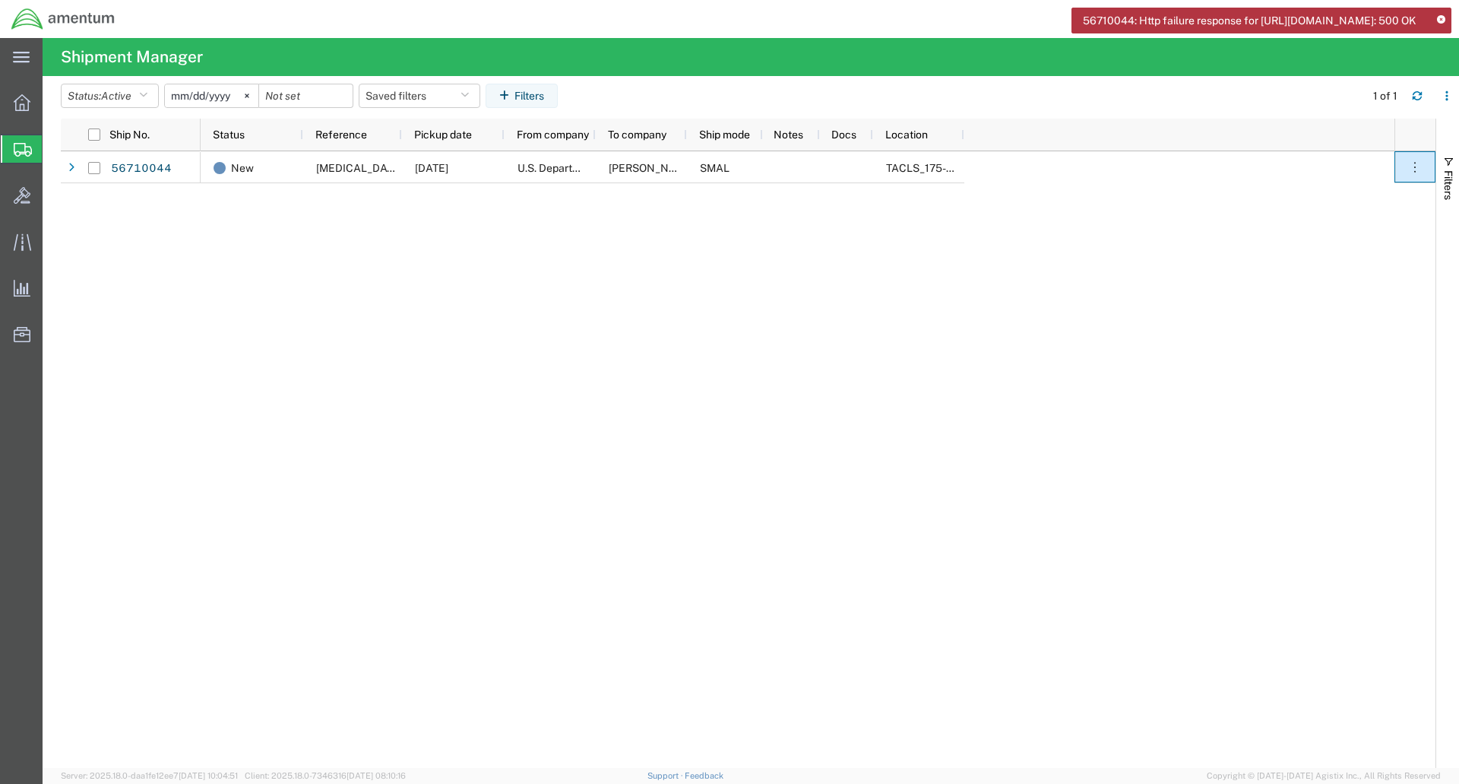
click at [1441, 19] on icon at bounding box center [1441, 20] width 8 height 8
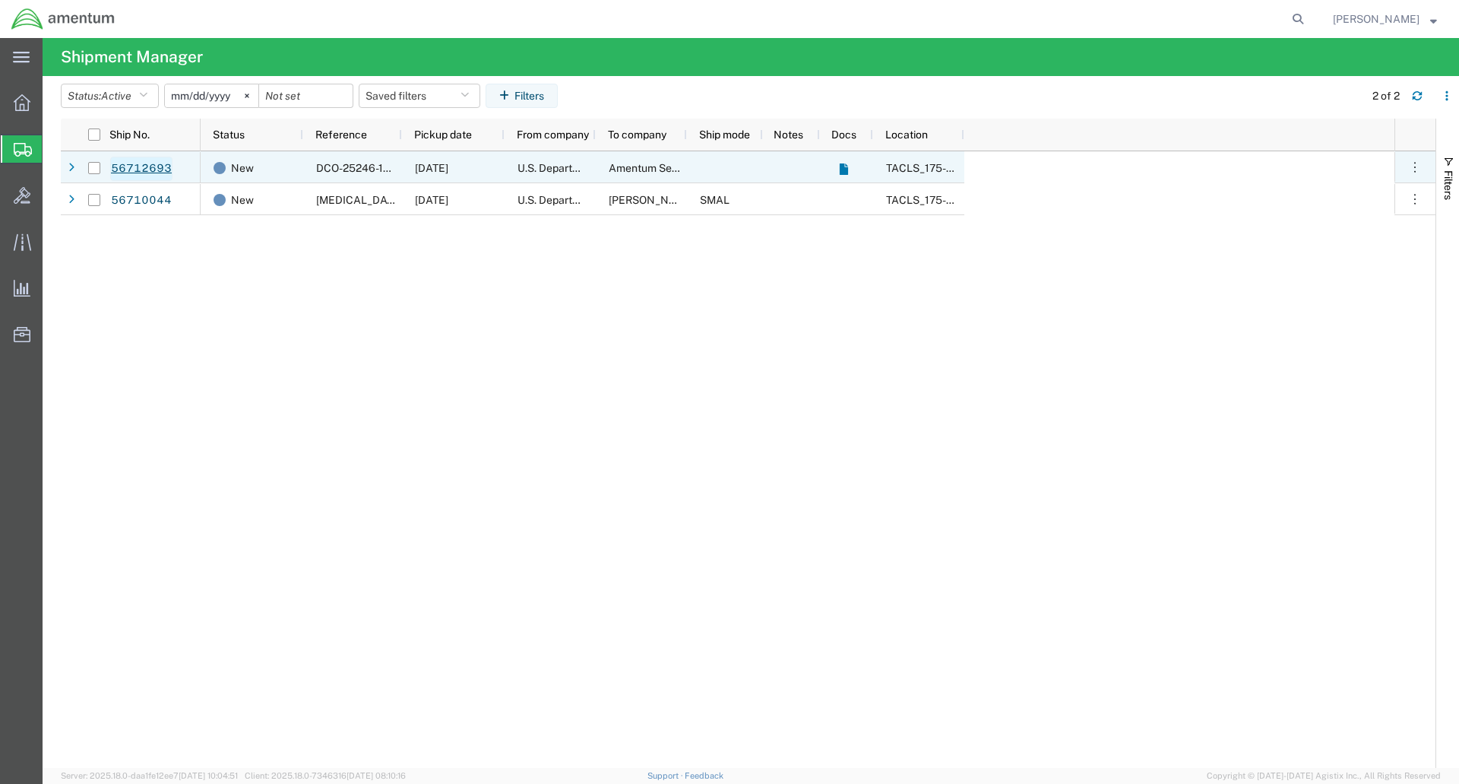
click at [129, 171] on link "56712693" at bounding box center [141, 169] width 62 height 24
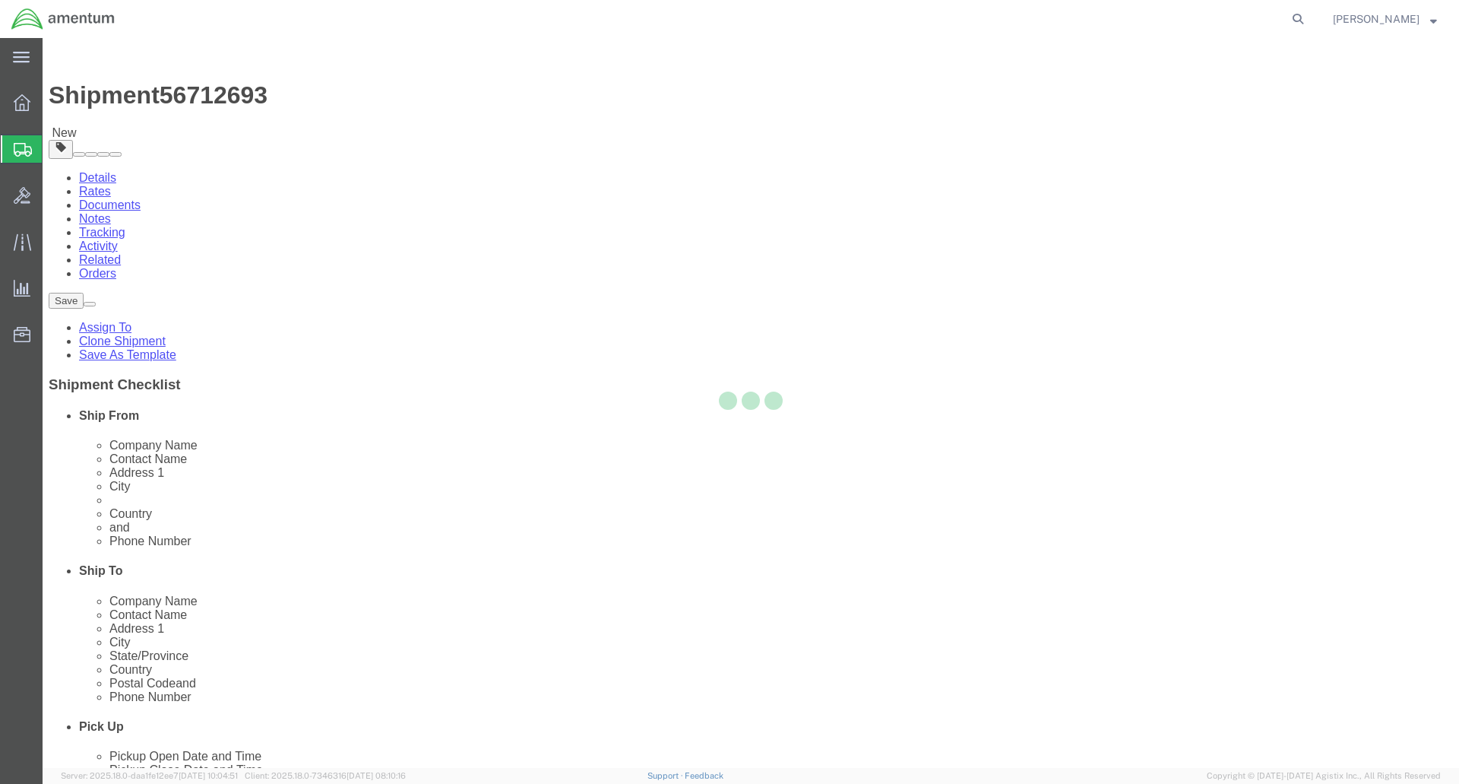
select select "60371"
select select "42668"
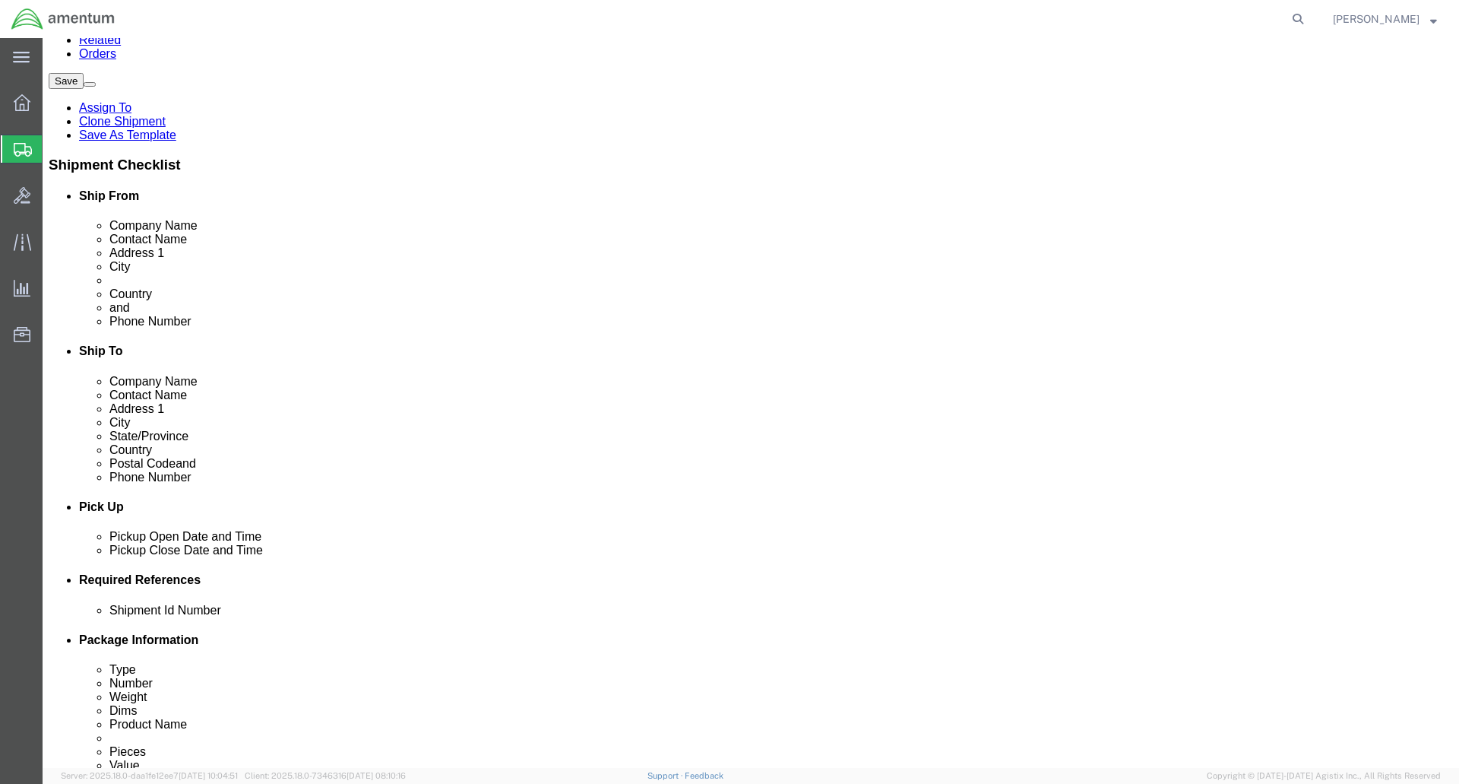
scroll to position [228, 0]
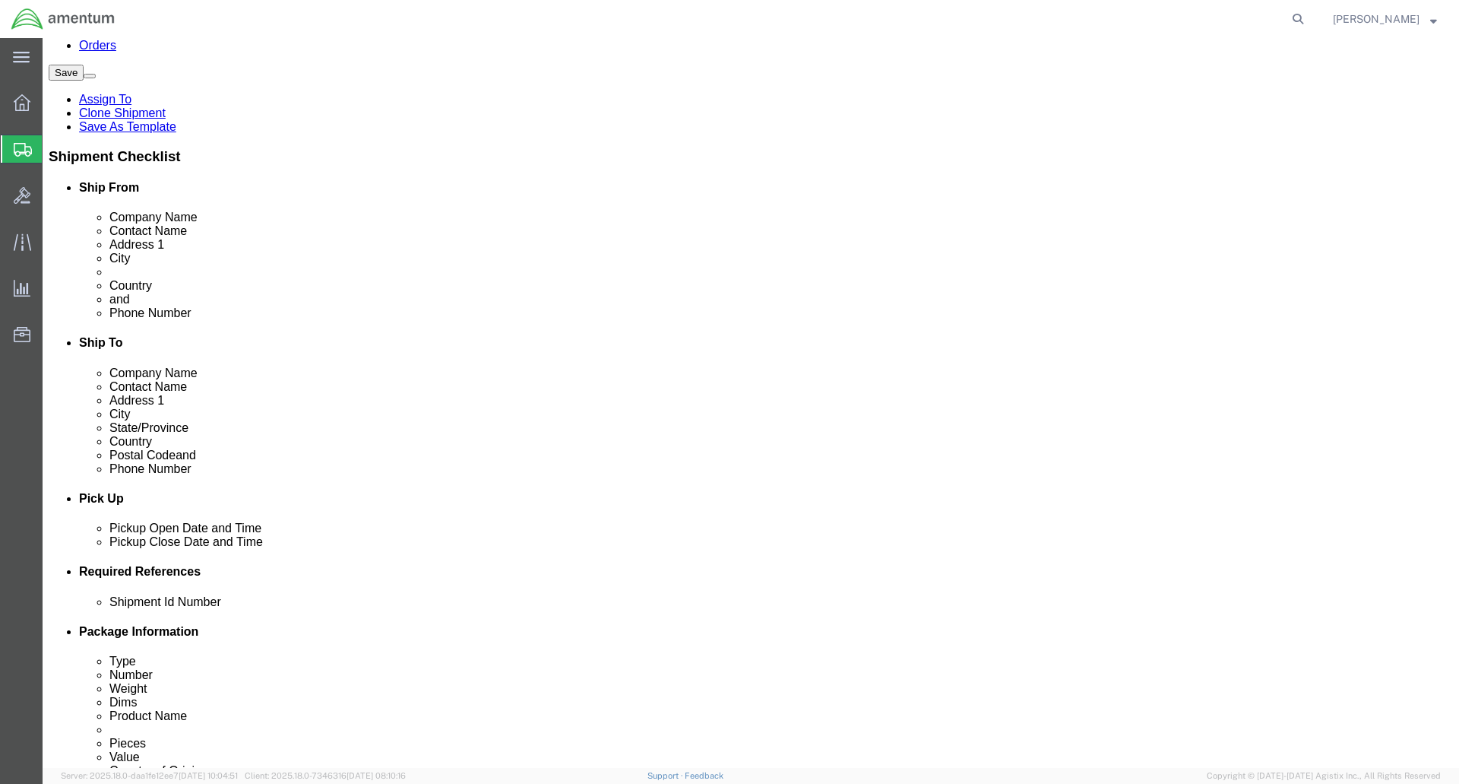
click button "Rate Shipment"
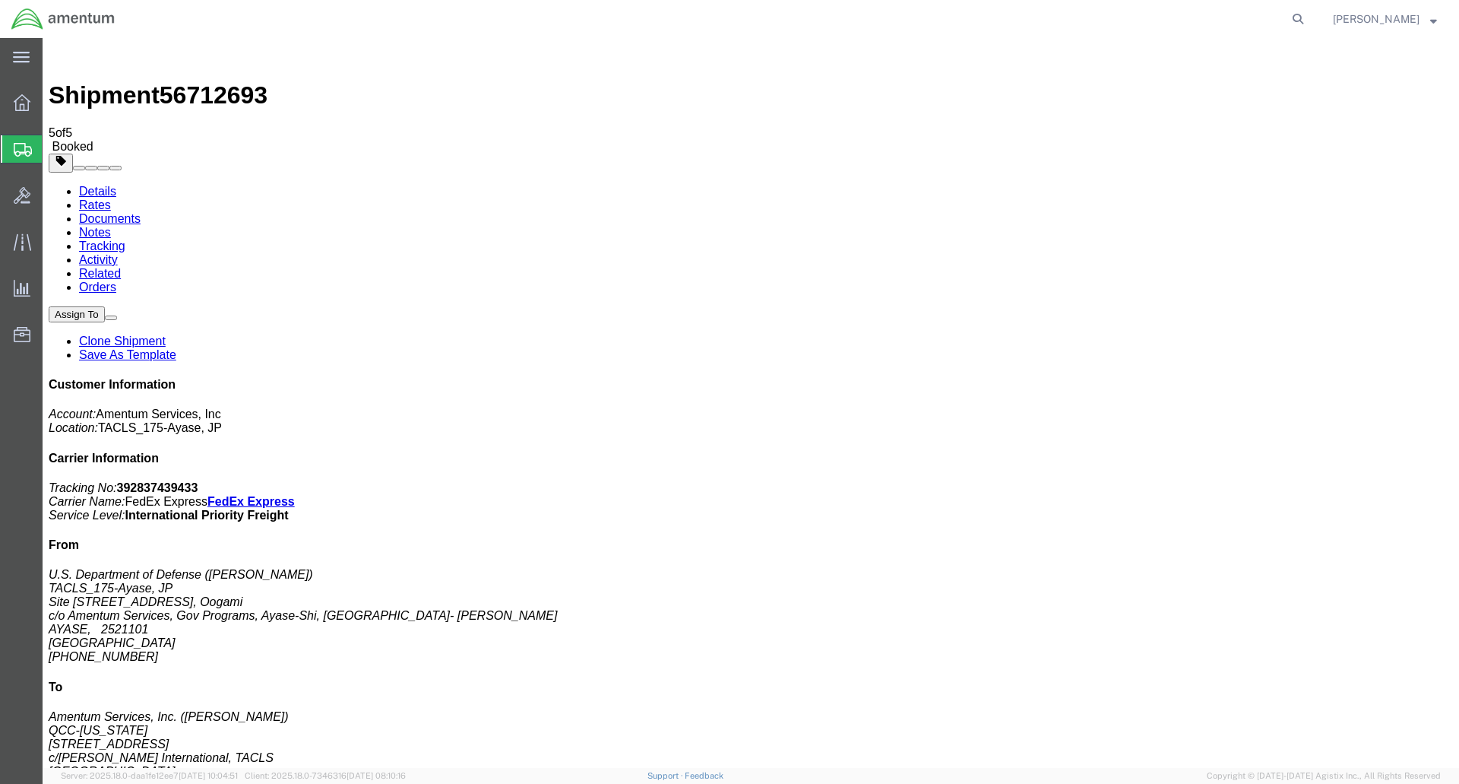
drag, startPoint x: 131, startPoint y: 245, endPoint x: 260, endPoint y: 230, distance: 129.3
drag, startPoint x: 160, startPoint y: 332, endPoint x: 774, endPoint y: 238, distance: 620.6
